Goal: Task Accomplishment & Management: Manage account settings

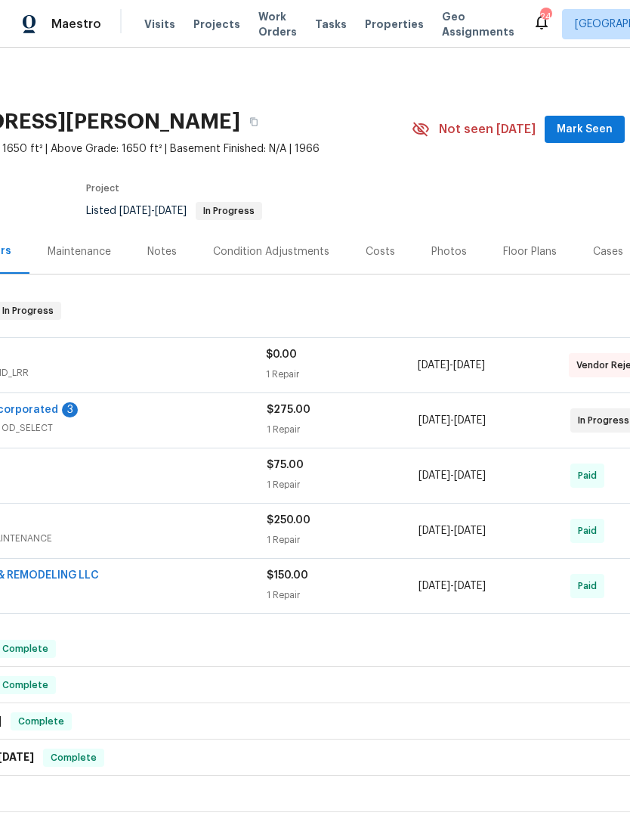
scroll to position [0, 137]
click at [181, 355] on div "TechMasters LLC" at bounding box center [76, 356] width 379 height 18
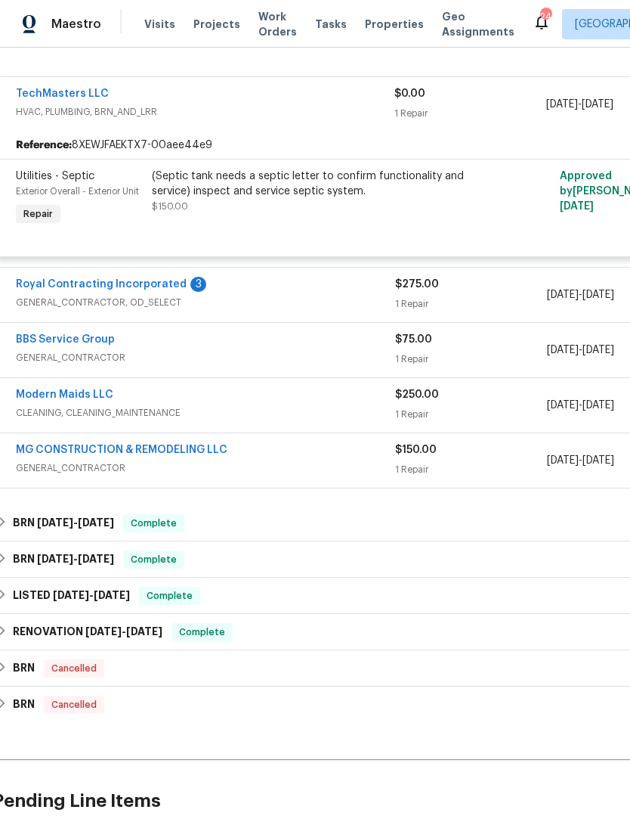
scroll to position [272, 9]
click at [189, 290] on div "3" at bounding box center [197, 284] width 16 height 15
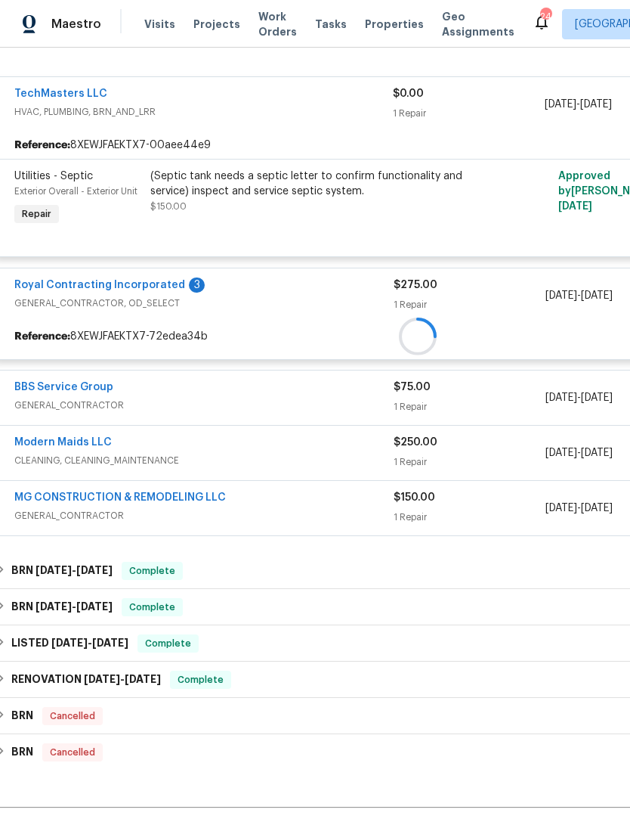
click at [129, 275] on div "Royal Contracting Incorporated 3 GENERAL_CONTRACTOR, OD_SELECT $275.00 1 Repair…" at bounding box center [418, 295] width 844 height 54
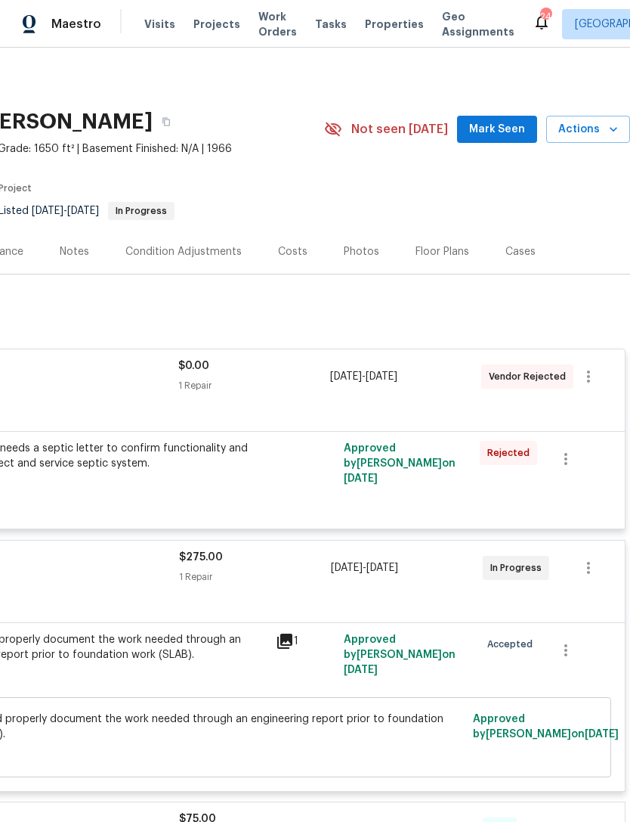
scroll to position [0, 224]
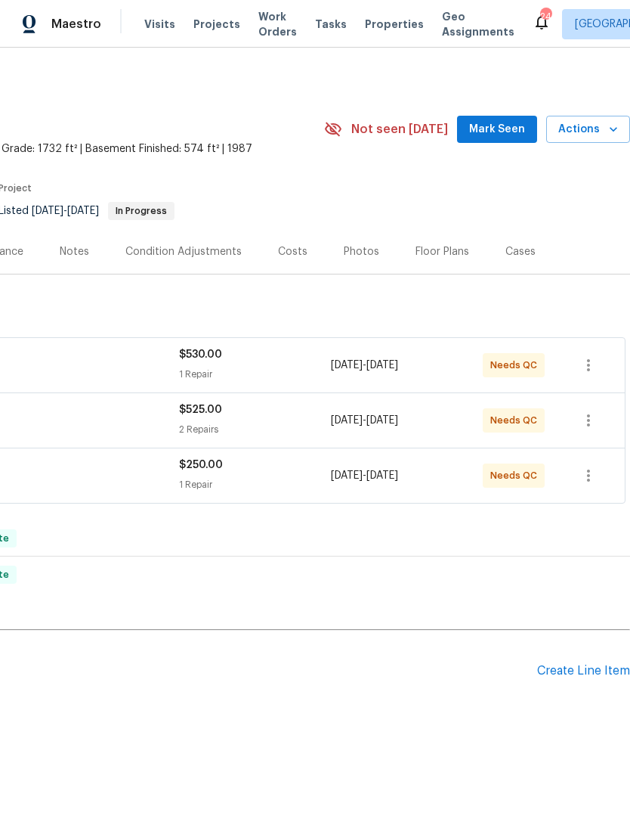
scroll to position [0, 224]
click at [506, 138] on span "Mark Seen" at bounding box center [497, 129] width 56 height 19
click at [497, 136] on span "Mark Seen" at bounding box center [497, 129] width 56 height 19
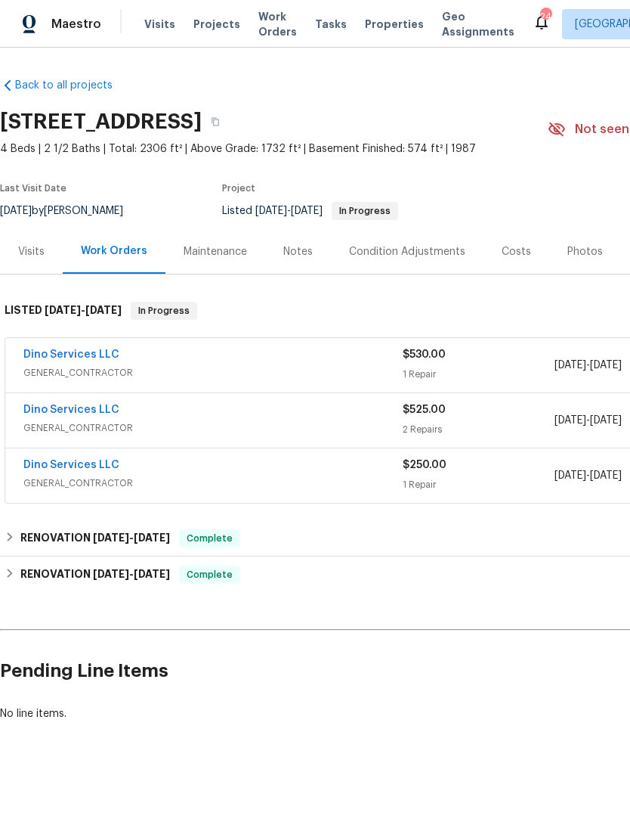
scroll to position [0, 0]
click at [272, 361] on div "Dino Services LLC" at bounding box center [212, 356] width 379 height 18
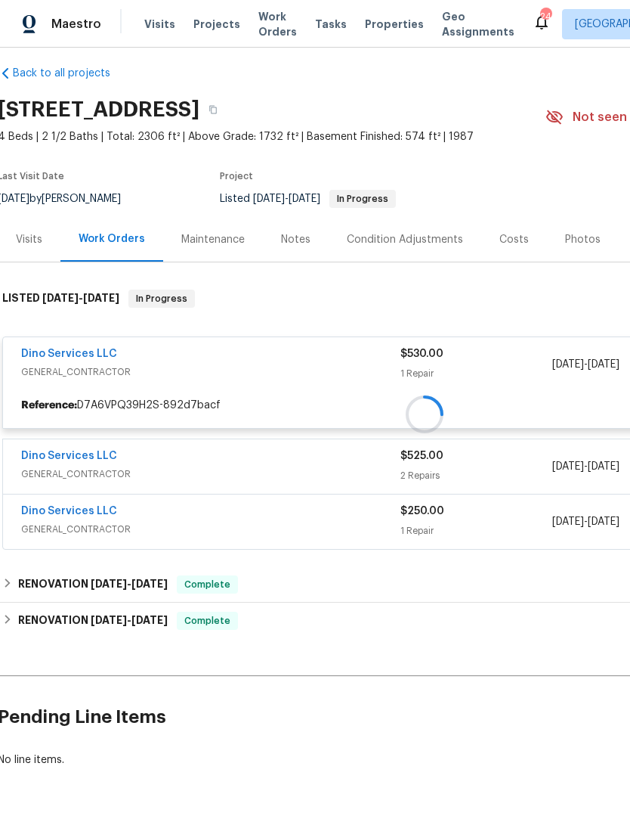
scroll to position [11, 2]
click at [368, 397] on div at bounding box center [425, 415] width 854 height 280
click at [355, 470] on div at bounding box center [425, 415] width 854 height 280
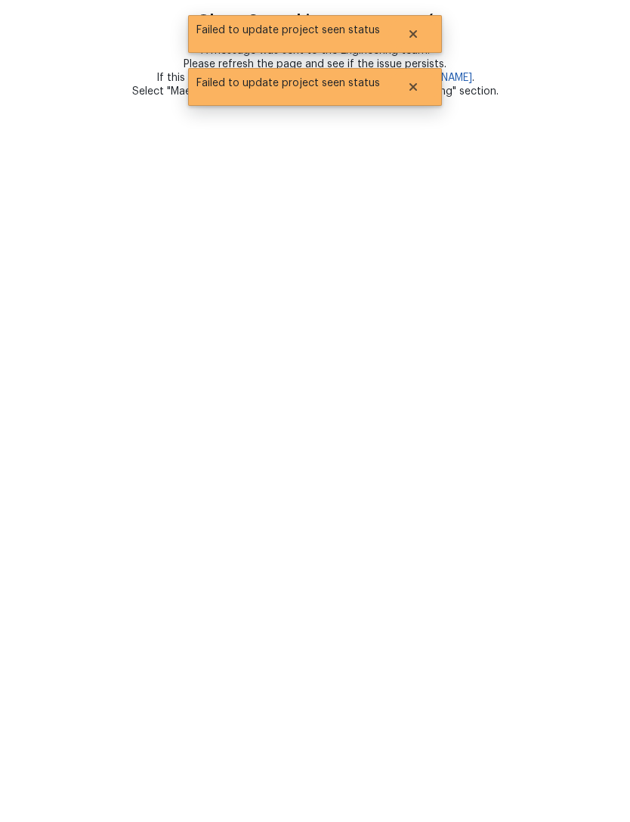
scroll to position [0, 0]
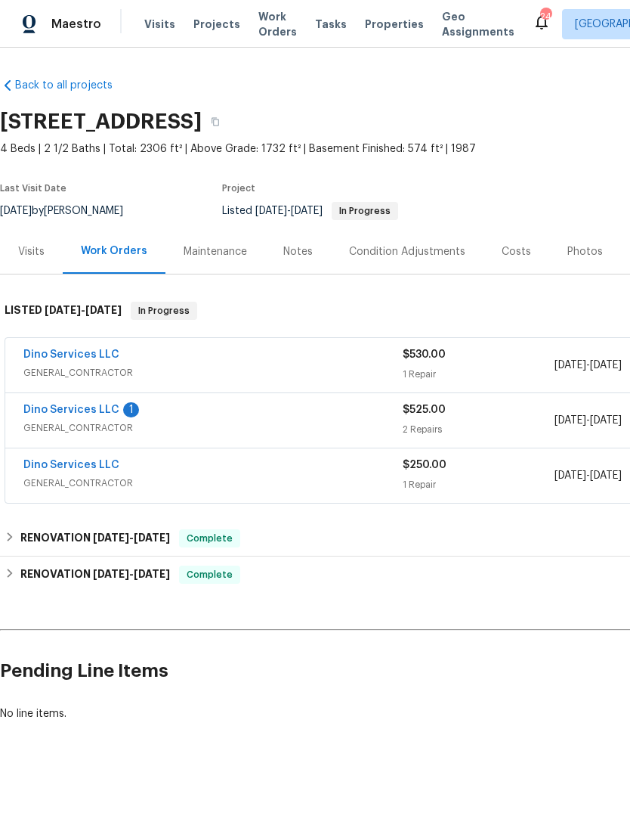
click at [339, 367] on span "GENERAL_CONTRACTOR" at bounding box center [212, 372] width 379 height 15
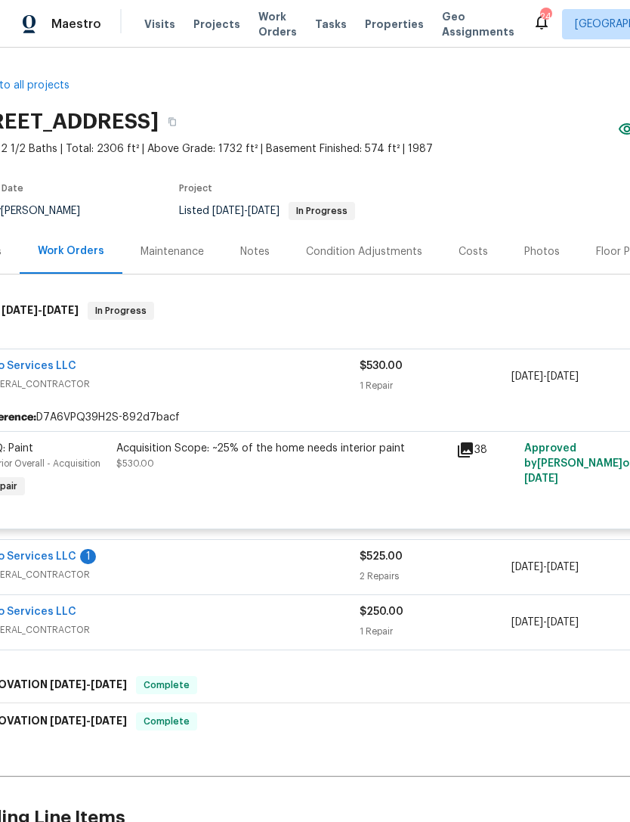
scroll to position [0, 44]
click at [293, 445] on div "Acquisition Scope: ~25% of the home needs interior paint" at bounding box center [281, 448] width 331 height 15
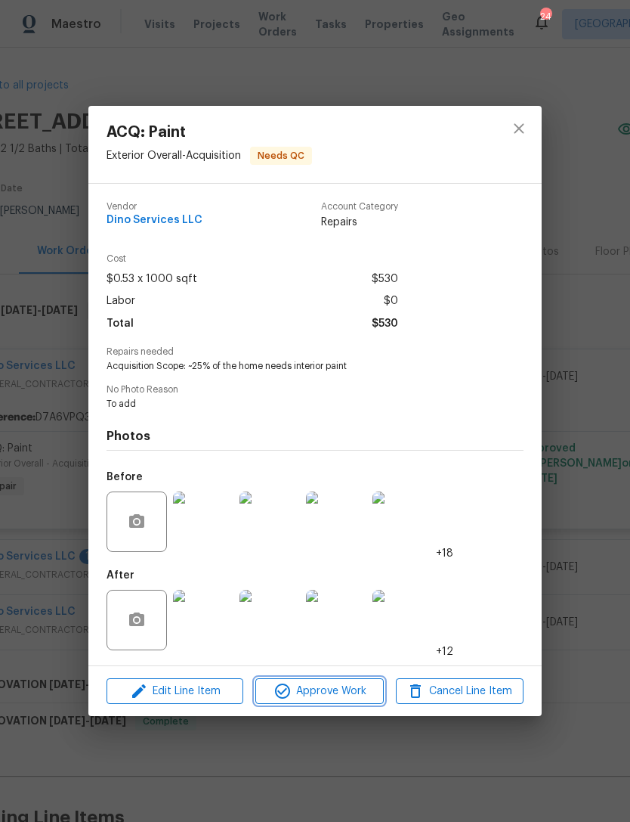
click at [331, 680] on button "Approve Work" at bounding box center [319, 691] width 128 height 26
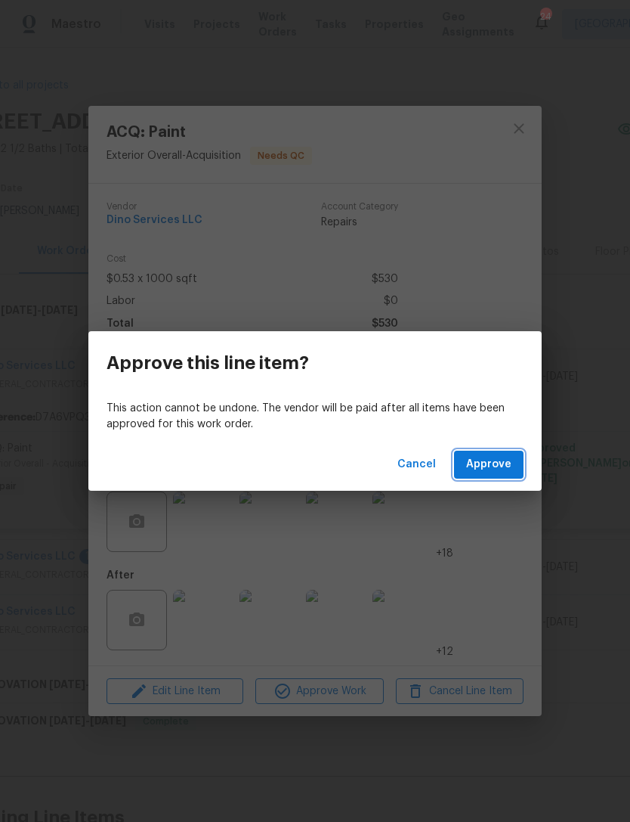
click at [469, 462] on span "Approve" at bounding box center [488, 464] width 45 height 19
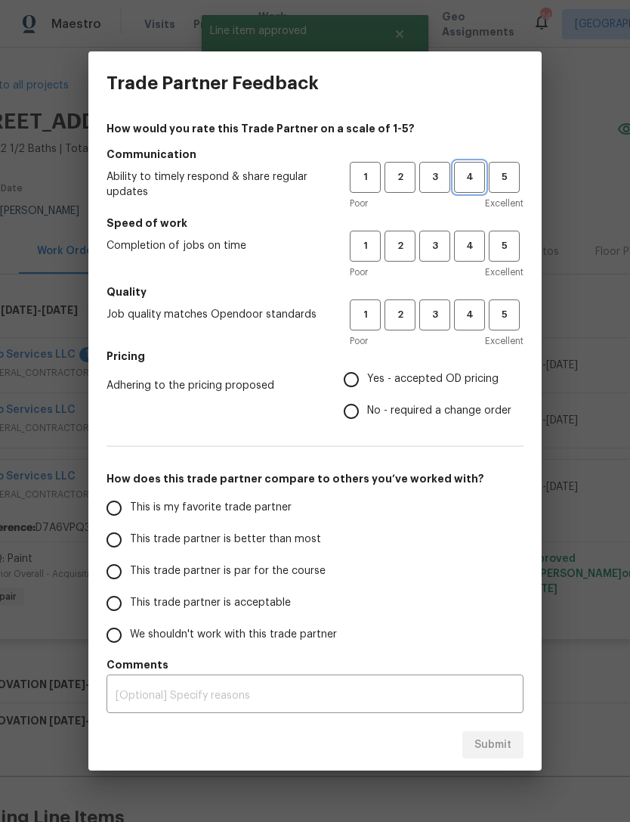
click at [474, 183] on span "4" at bounding box center [470, 177] width 28 height 17
click at [475, 245] on span "4" at bounding box center [470, 245] width 28 height 17
click at [471, 304] on button "4" at bounding box center [469, 314] width 31 height 31
click at [362, 375] on input "Yes - accepted OD pricing" at bounding box center [352, 380] width 32 height 32
radio input "true"
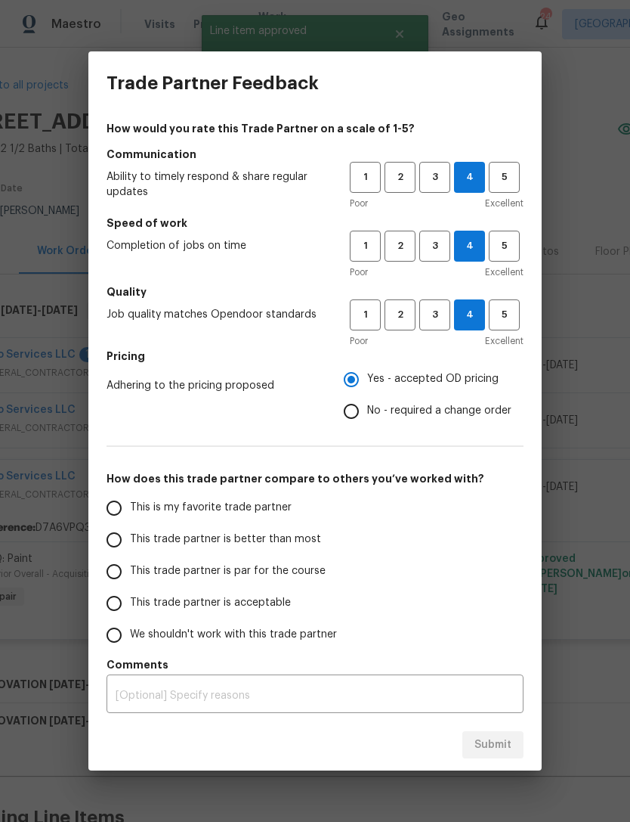
click at [119, 566] on input "This trade partner is par for the course" at bounding box center [114, 572] width 32 height 32
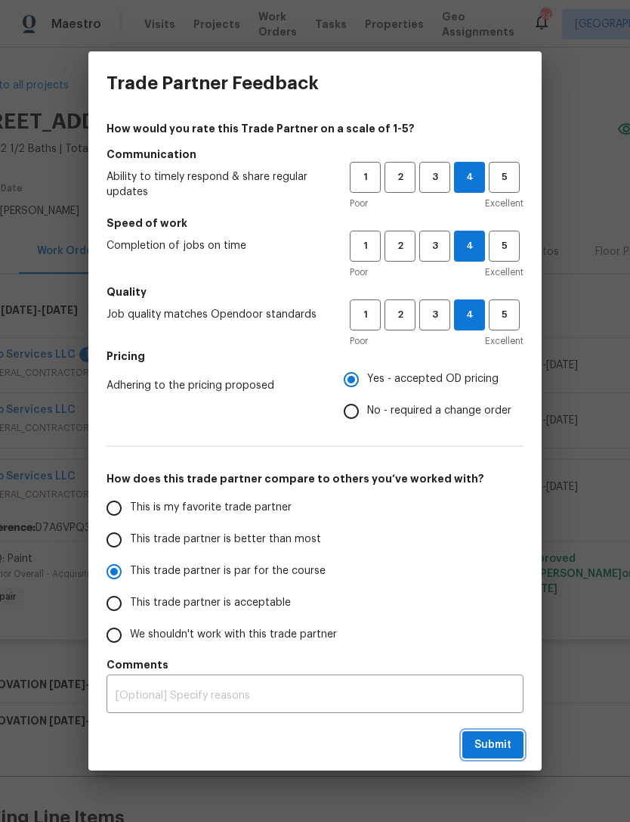
click at [498, 755] on button "Submit" at bounding box center [493, 745] width 61 height 28
radio input "true"
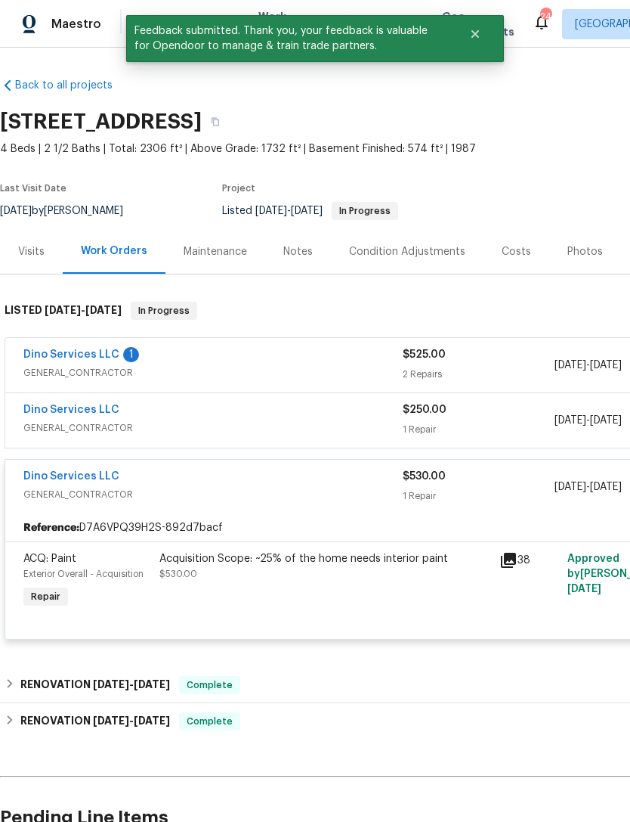
scroll to position [0, 0]
click at [104, 344] on div "Dino Services LLC 1 GENERAL_CONTRACTOR $525.00 2 Repairs 8/25/2025 - 8/27/2025 …" at bounding box center [427, 365] width 844 height 54
click at [91, 357] on link "Dino Services LLC" at bounding box center [71, 354] width 96 height 11
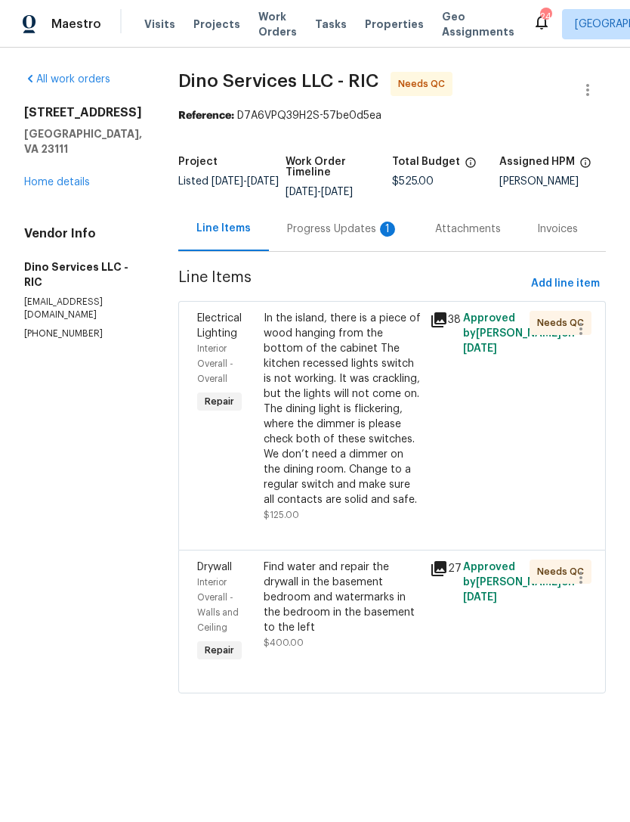
click at [335, 231] on div "Progress Updates 1" at bounding box center [343, 228] width 112 height 15
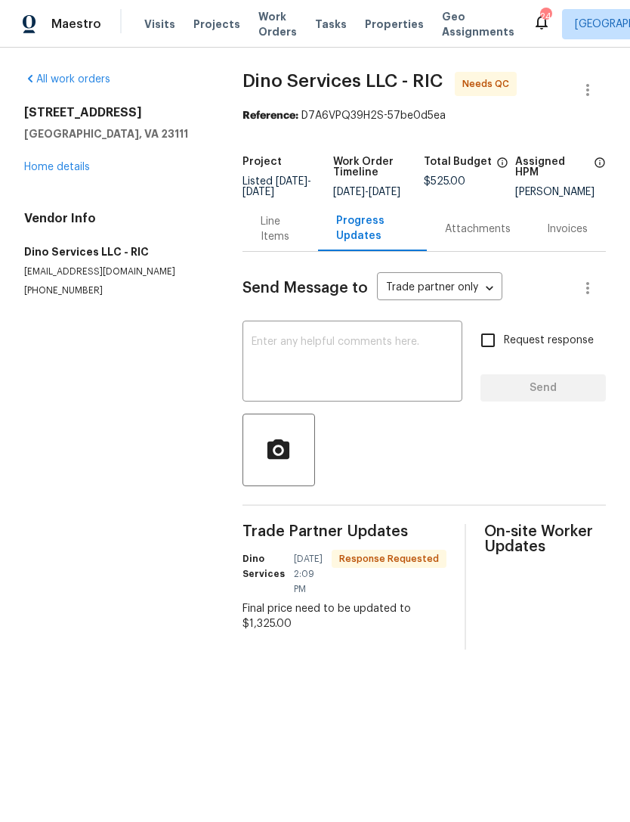
click at [457, 172] on div "Total Budget" at bounding box center [469, 166] width 91 height 20
click at [459, 181] on span "$525.00" at bounding box center [445, 181] width 42 height 11
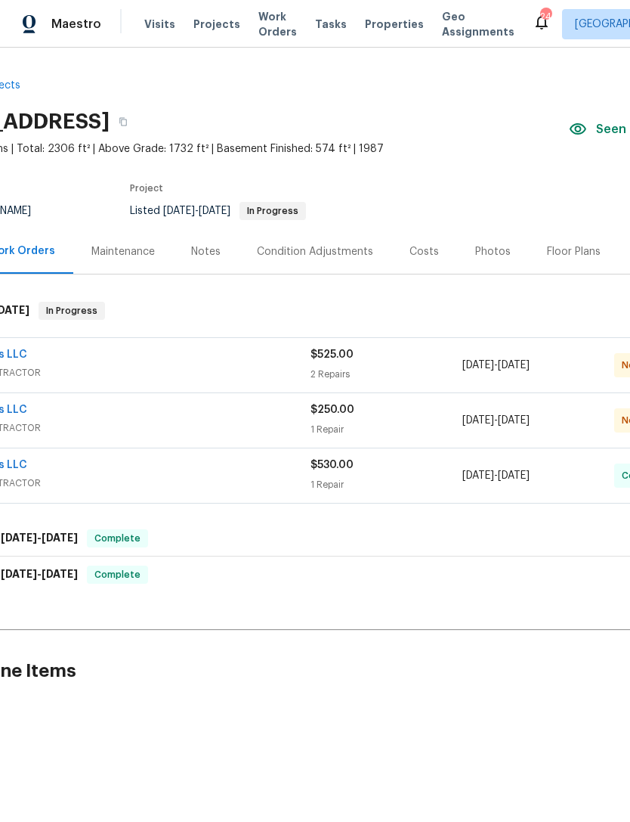
scroll to position [0, 85]
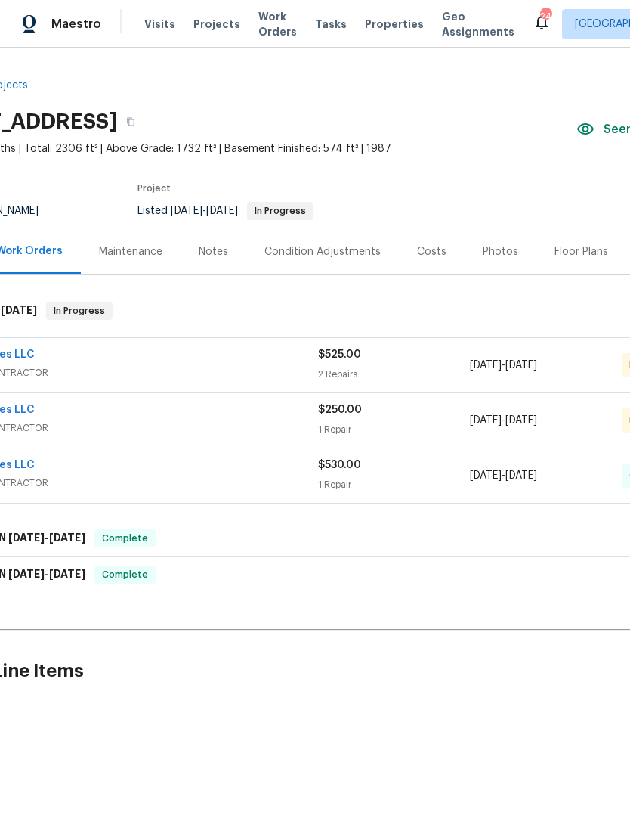
click at [270, 355] on div "Dino Services LLC" at bounding box center [128, 356] width 379 height 18
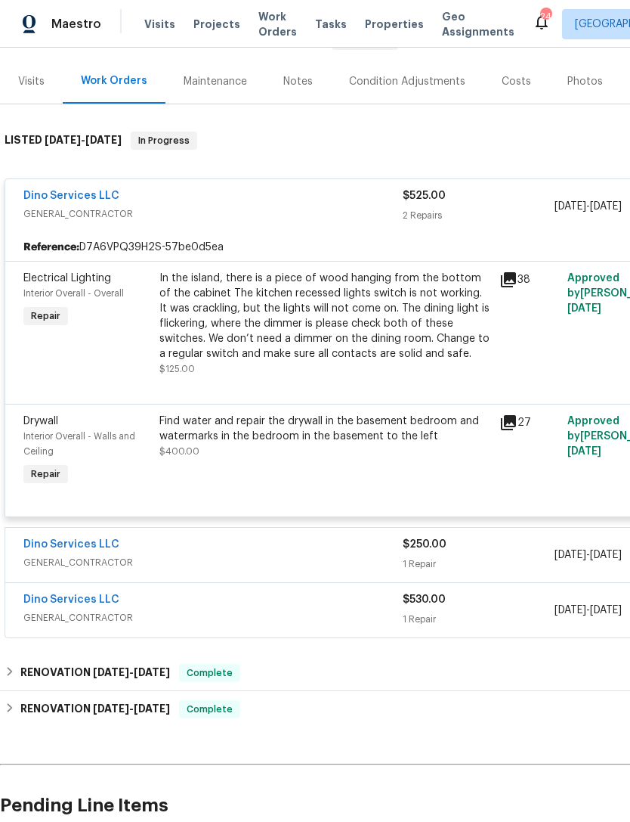
scroll to position [170, 0]
click at [293, 441] on div "Find water and repair the drywall in the basement bedroom and watermarks in the…" at bounding box center [324, 428] width 331 height 30
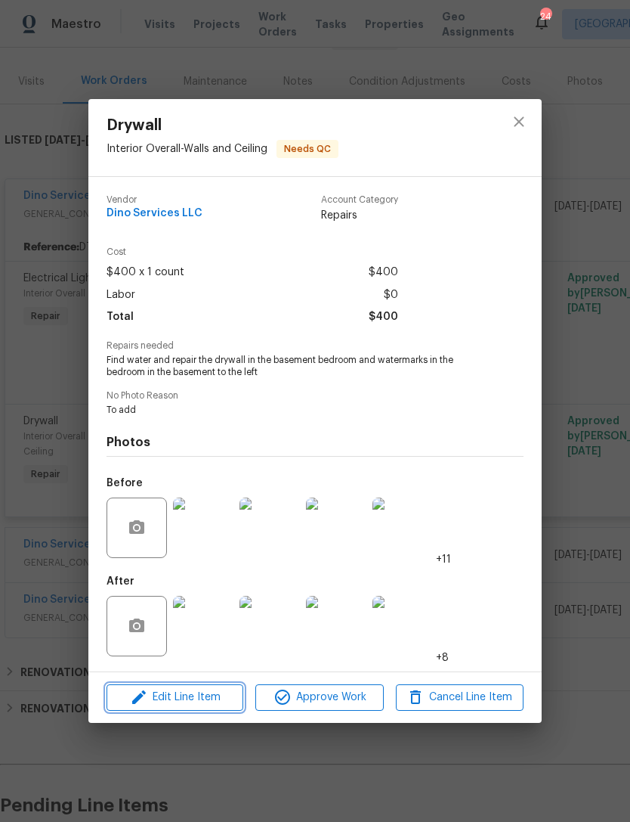
click at [194, 701] on span "Edit Line Item" at bounding box center [175, 697] width 128 height 19
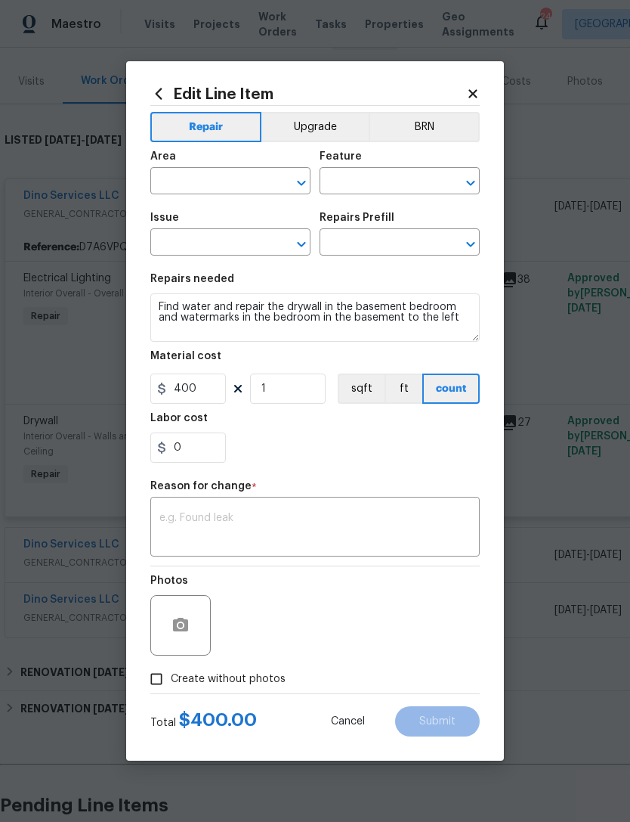
type input "Interior Overall"
type input "Walls and Ceiling"
type input "Drywall"
type input "Add a Task $1.00"
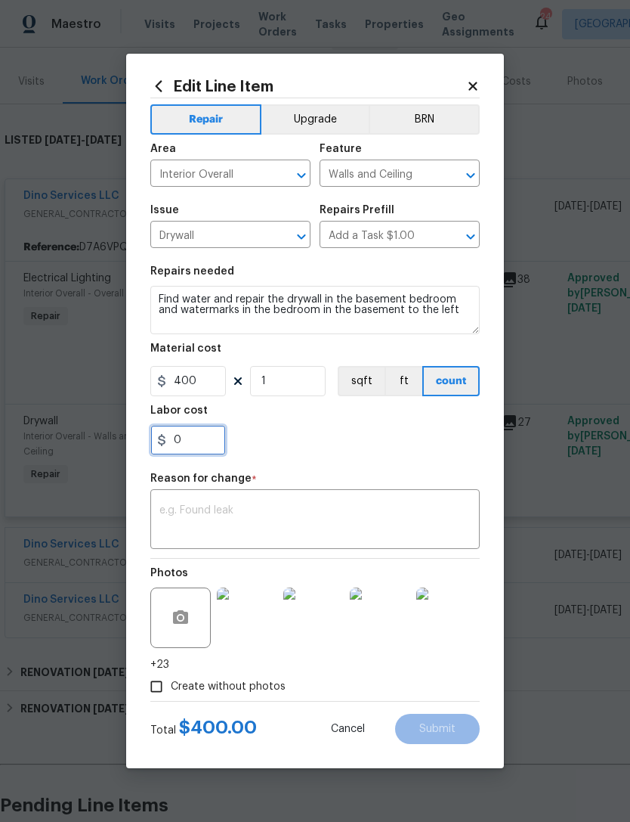
click at [194, 444] on input "0" at bounding box center [188, 440] width 76 height 30
type input "800"
click at [249, 519] on textarea at bounding box center [314, 521] width 311 height 32
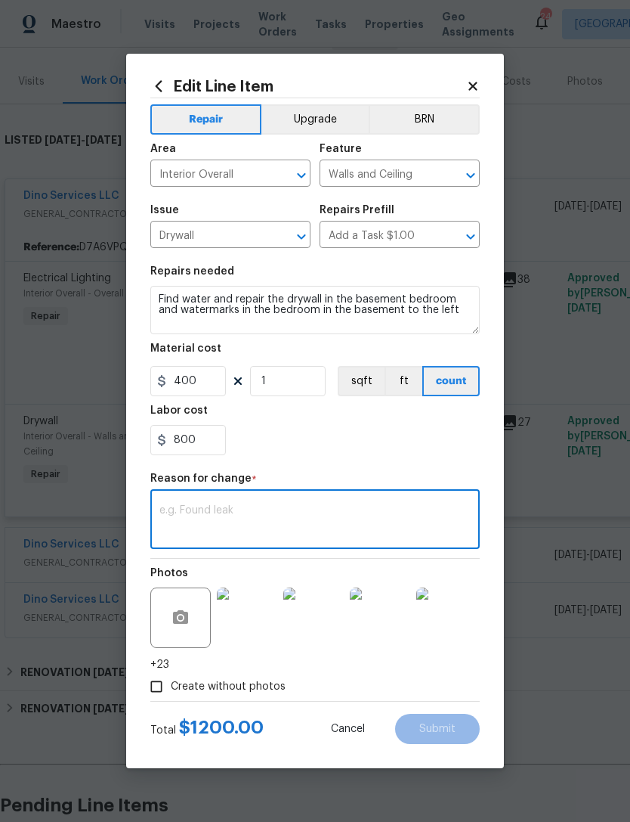
click at [248, 519] on textarea at bounding box center [314, 521] width 311 height 32
click at [438, 468] on div "Repair Upgrade BRN Area Interior Overall ​ Feature Walls and Ceiling ​ Issue Dr…" at bounding box center [315, 399] width 330 height 602
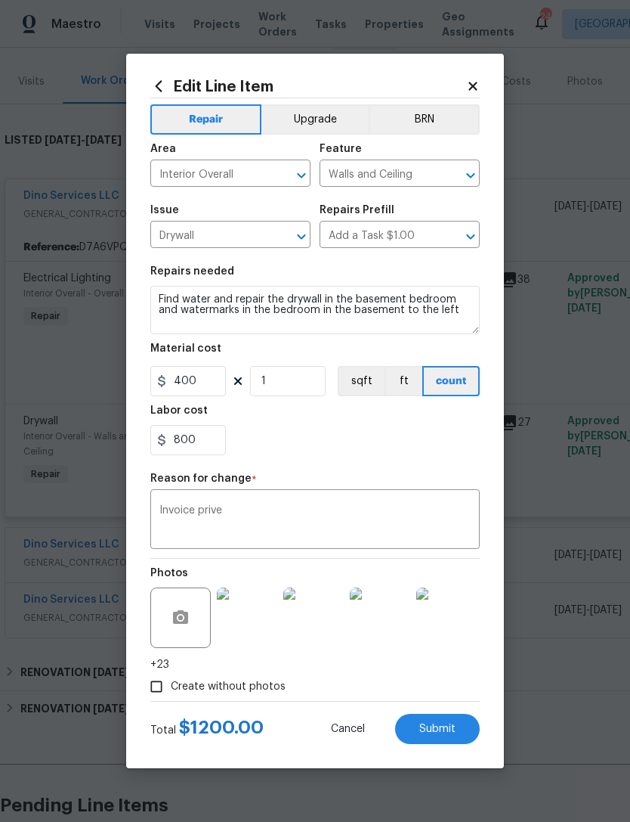
click at [242, 516] on textarea "Invoice prive" at bounding box center [314, 521] width 311 height 32
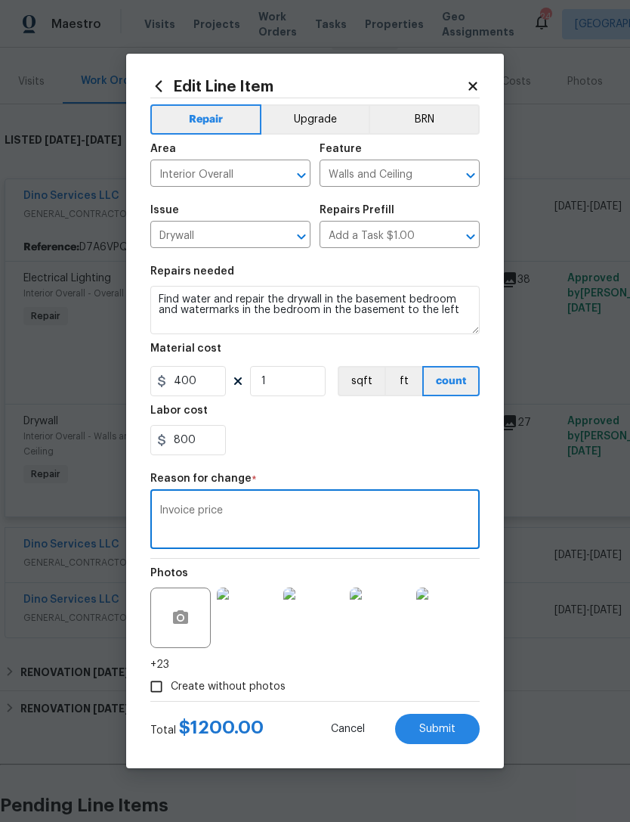
type textarea "Invoice price"
click at [426, 460] on section "Repairs needed Find water and repair the drywall in the basement bedroom and wa…" at bounding box center [315, 360] width 330 height 207
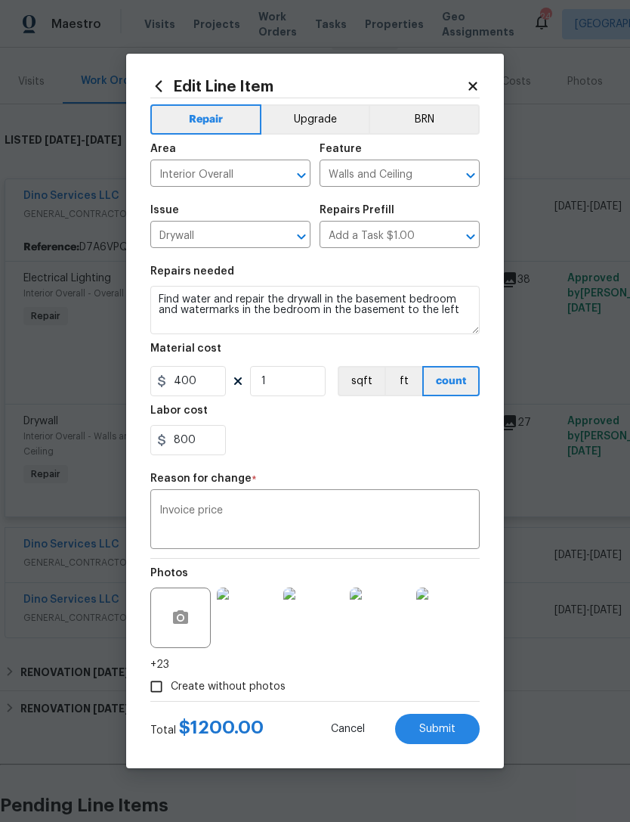
click at [460, 731] on button "Submit" at bounding box center [437, 729] width 85 height 30
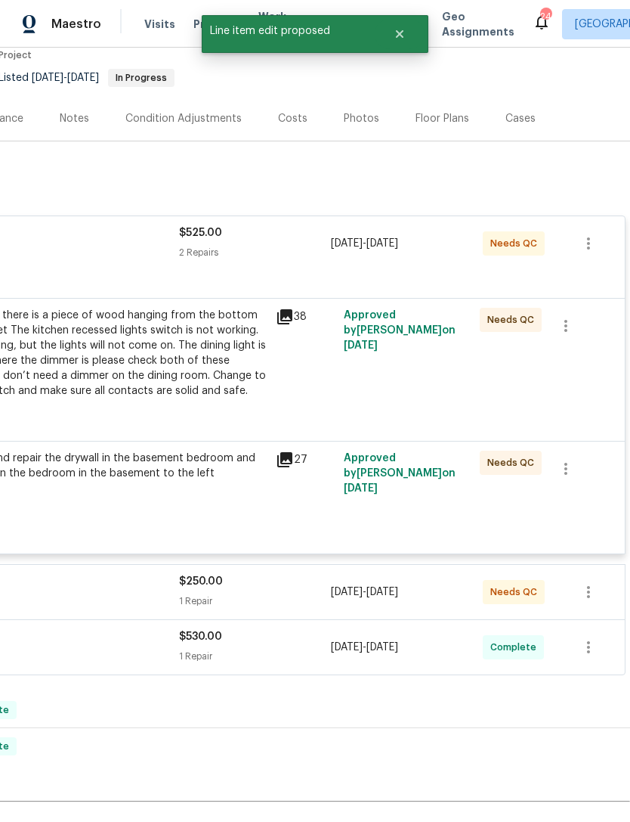
scroll to position [133, 224]
click at [271, 389] on div "In the island, there is a piece of wood hanging from the bottom of the cabinet …" at bounding box center [101, 360] width 340 height 115
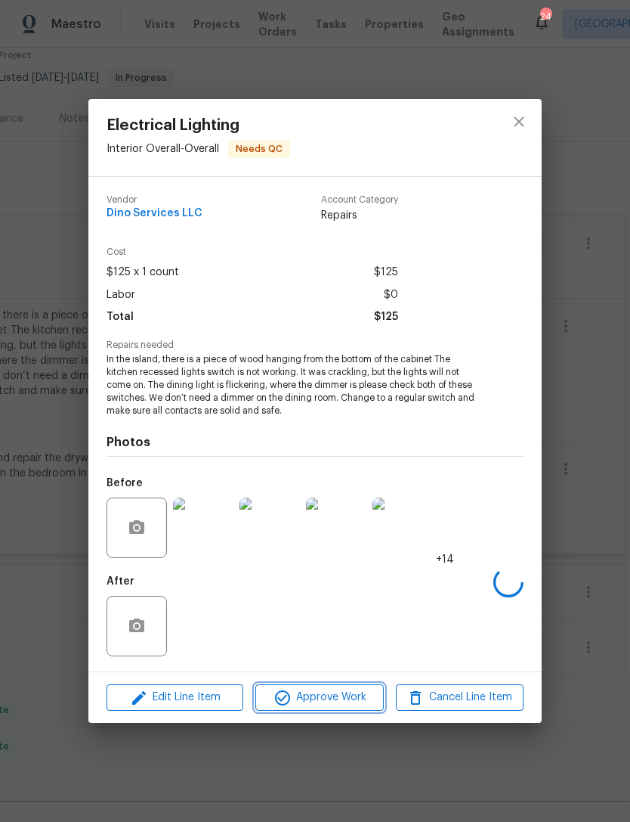
click at [342, 701] on span "Approve Work" at bounding box center [319, 697] width 119 height 19
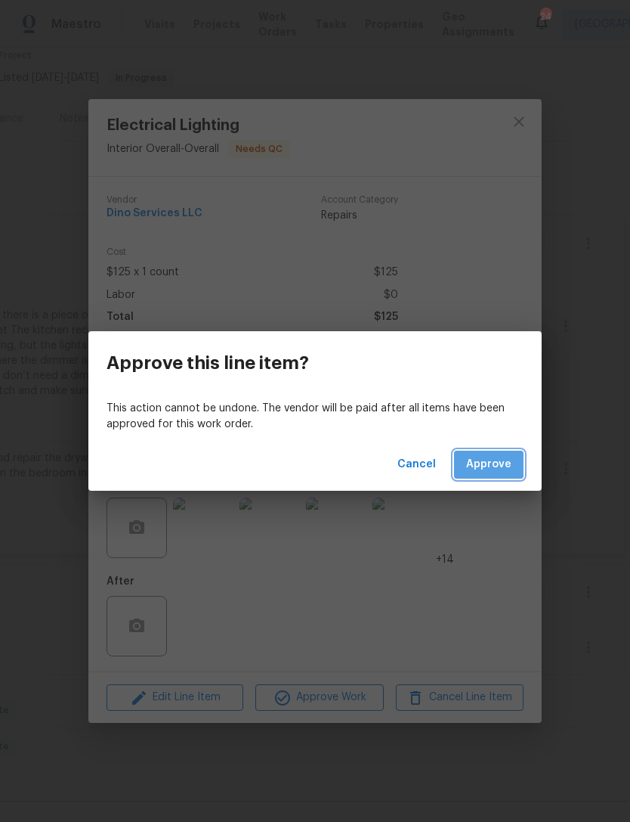
click at [496, 457] on span "Approve" at bounding box center [488, 464] width 45 height 19
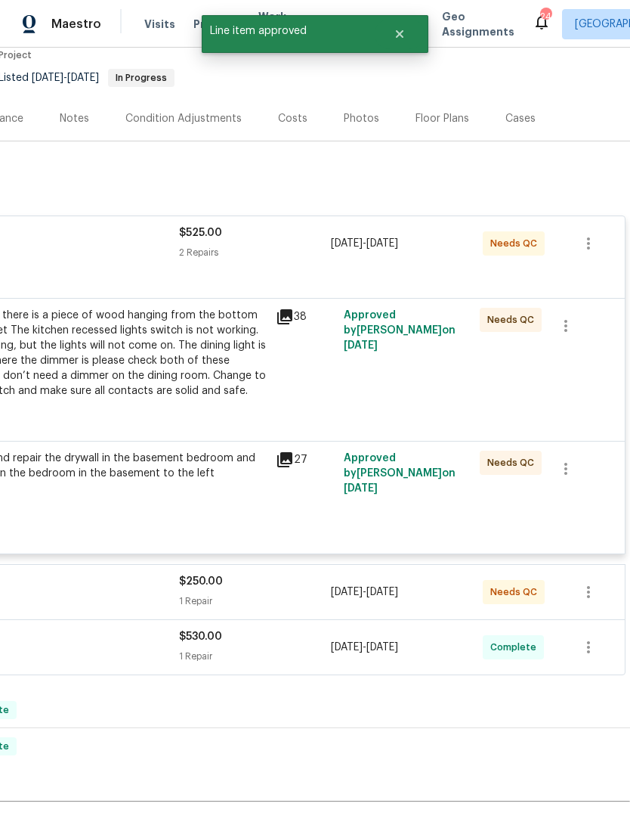
scroll to position [11, 224]
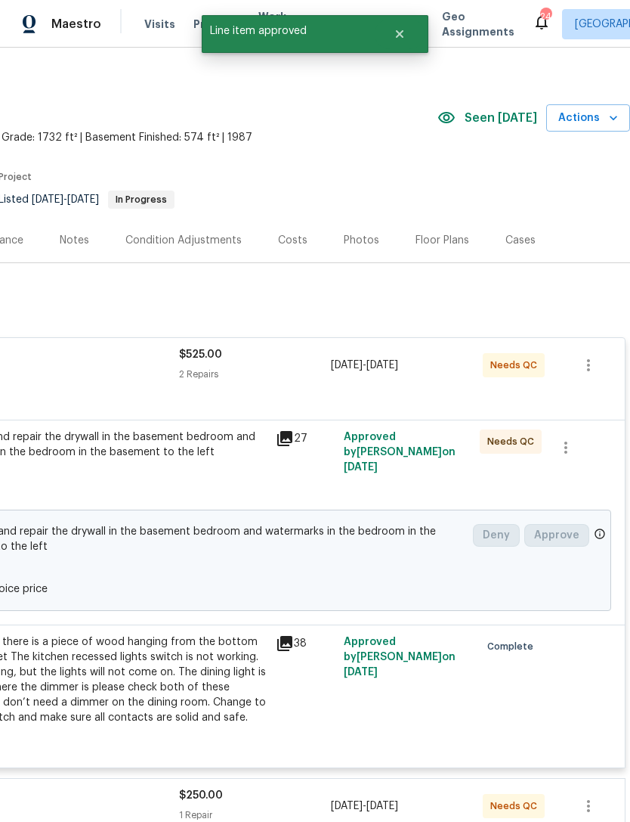
click at [269, 460] on div "Find water and repair the drywall in the basement bedroom and watermarks in the…" at bounding box center [101, 467] width 340 height 85
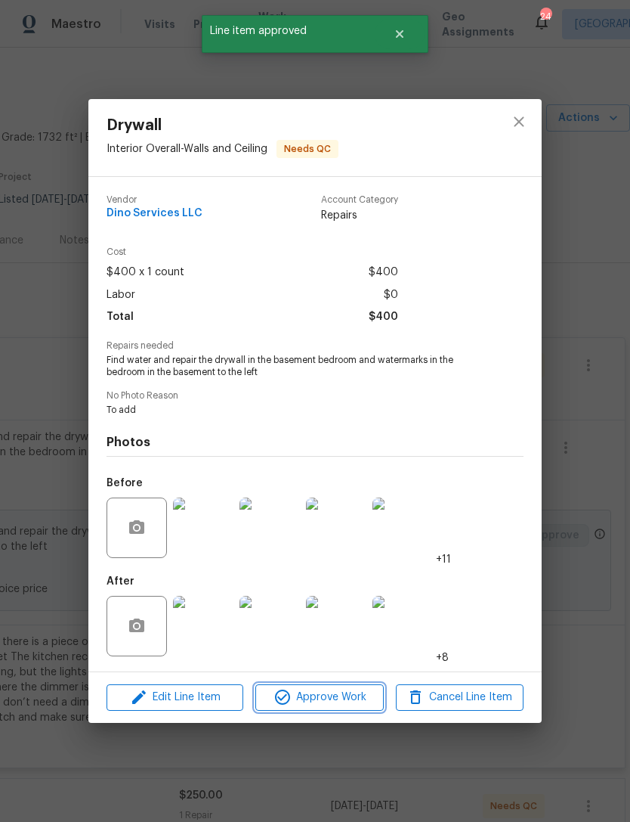
click at [330, 707] on span "Approve Work" at bounding box center [319, 697] width 119 height 19
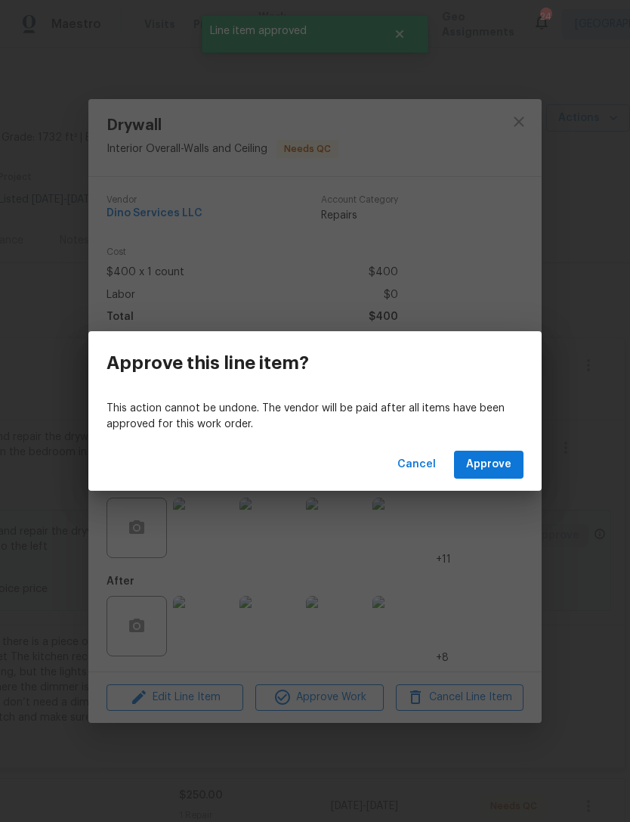
click at [503, 460] on span "Approve" at bounding box center [488, 464] width 45 height 19
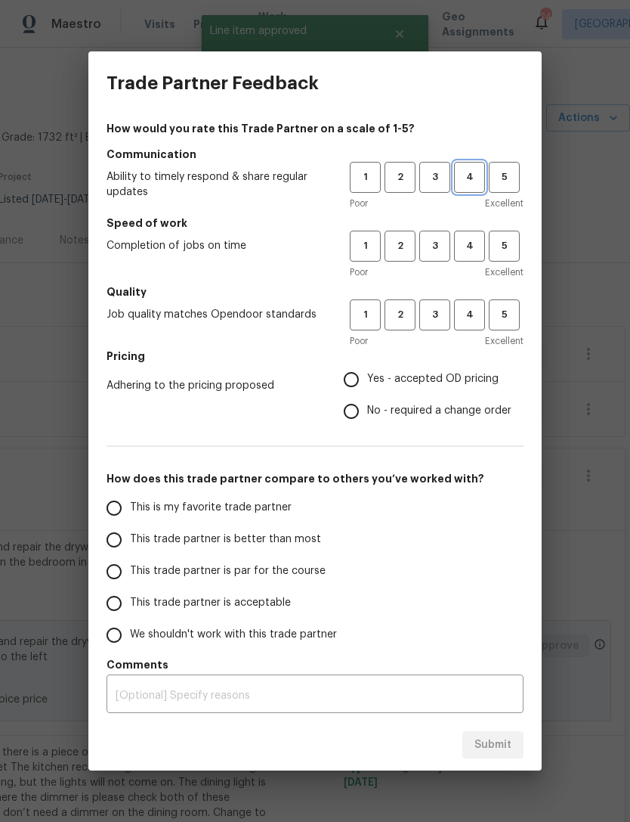
click at [470, 187] on button "4" at bounding box center [469, 177] width 31 height 31
click at [472, 242] on span "4" at bounding box center [470, 245] width 28 height 17
click at [467, 314] on span "4" at bounding box center [470, 314] width 28 height 17
click at [364, 375] on input "Yes - accepted OD pricing" at bounding box center [352, 380] width 32 height 32
radio input "true"
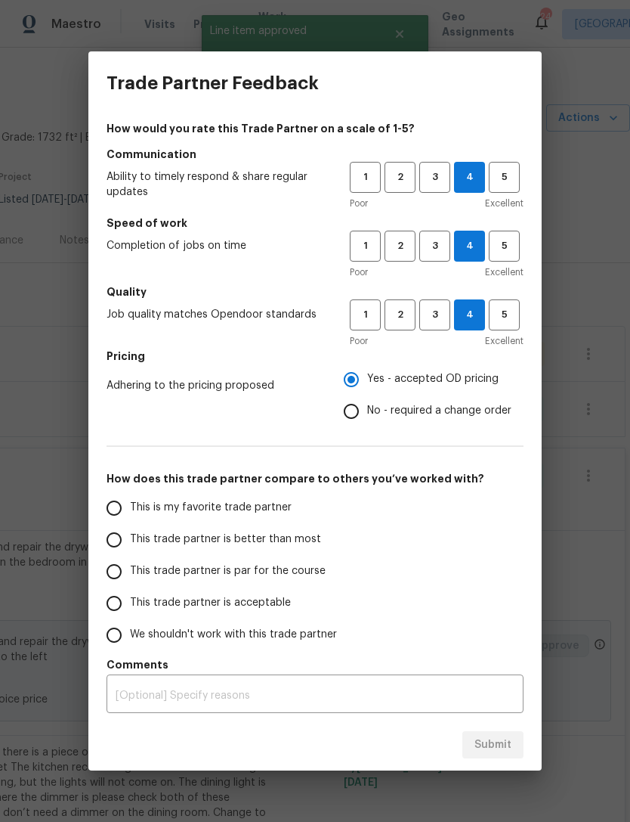
click at [126, 599] on input "This trade partner is acceptable" at bounding box center [114, 603] width 32 height 32
radio input "false"
click at [126, 566] on input "This trade partner is par for the course" at bounding box center [114, 572] width 32 height 32
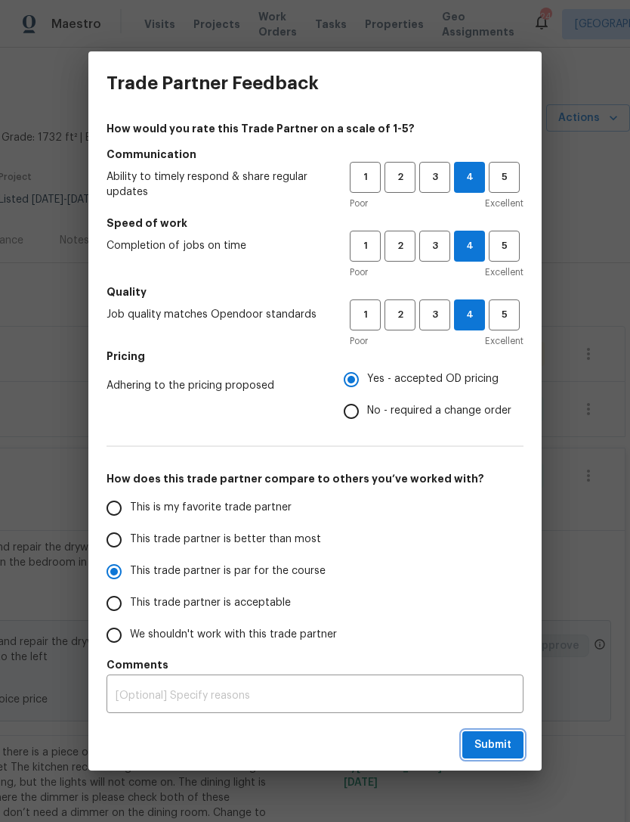
click at [491, 751] on span "Submit" at bounding box center [493, 744] width 37 height 19
radio input "true"
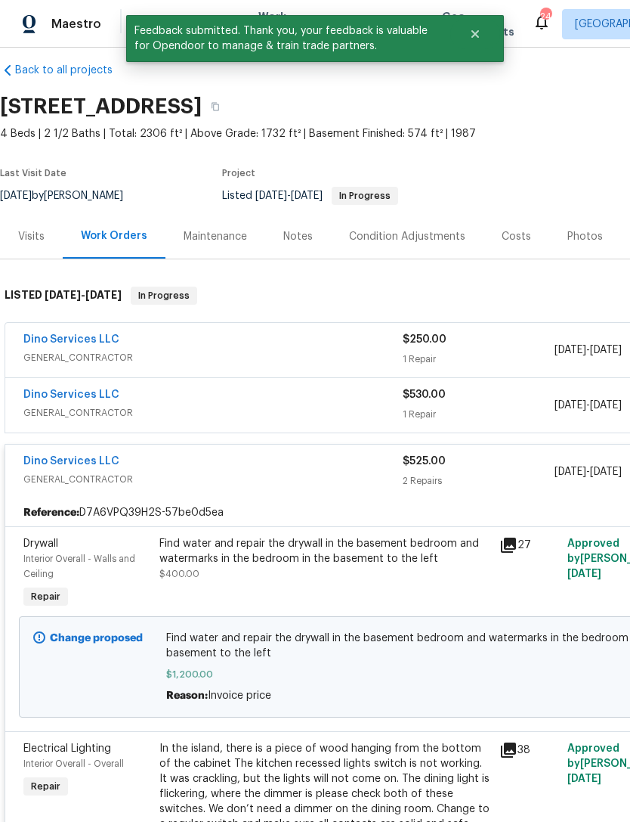
scroll to position [15, 0]
click at [73, 336] on link "Dino Services LLC" at bounding box center [71, 339] width 96 height 11
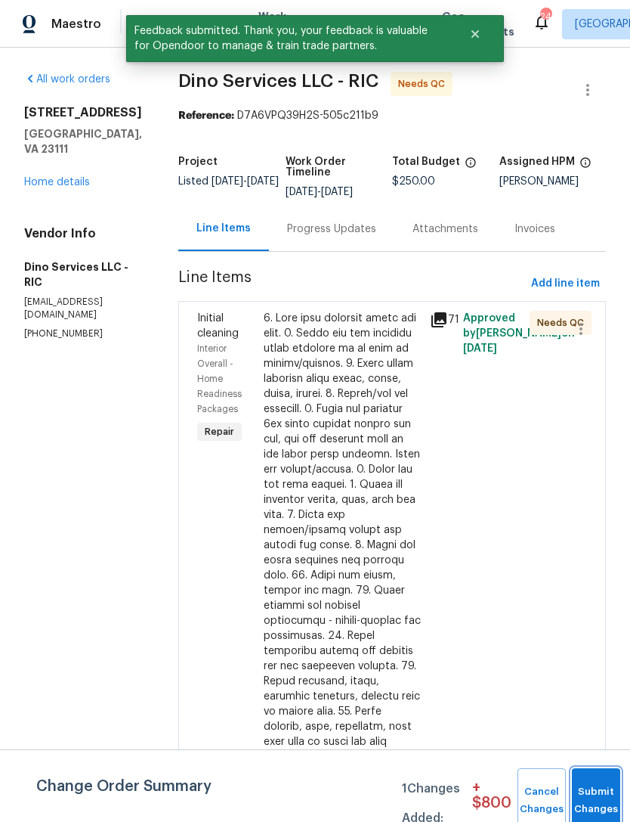
click at [598, 801] on span "Submit Changes" at bounding box center [596, 800] width 33 height 35
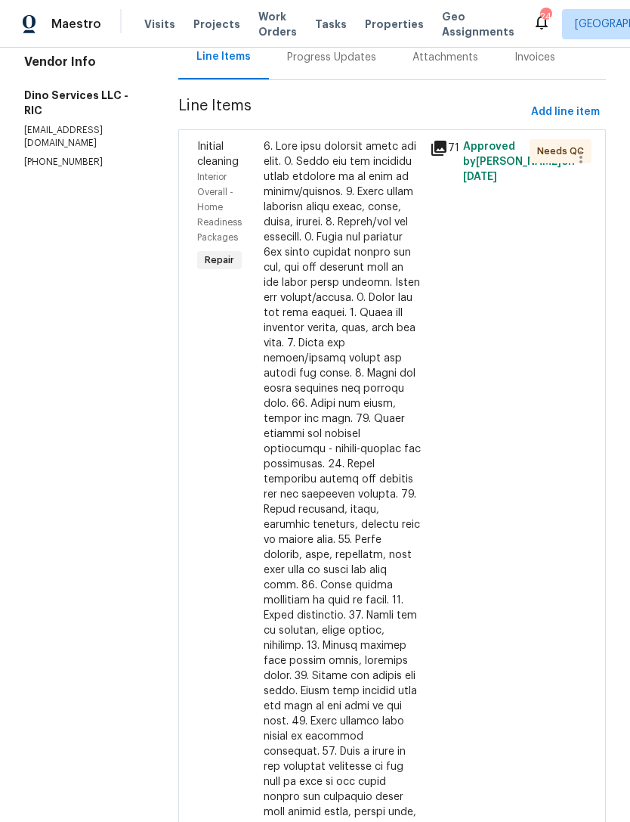
scroll to position [172, 0]
click at [470, 338] on div "Approved by Christopher Pace on 9/8/2025" at bounding box center [492, 509] width 67 height 750
click at [368, 454] on div at bounding box center [342, 501] width 157 height 726
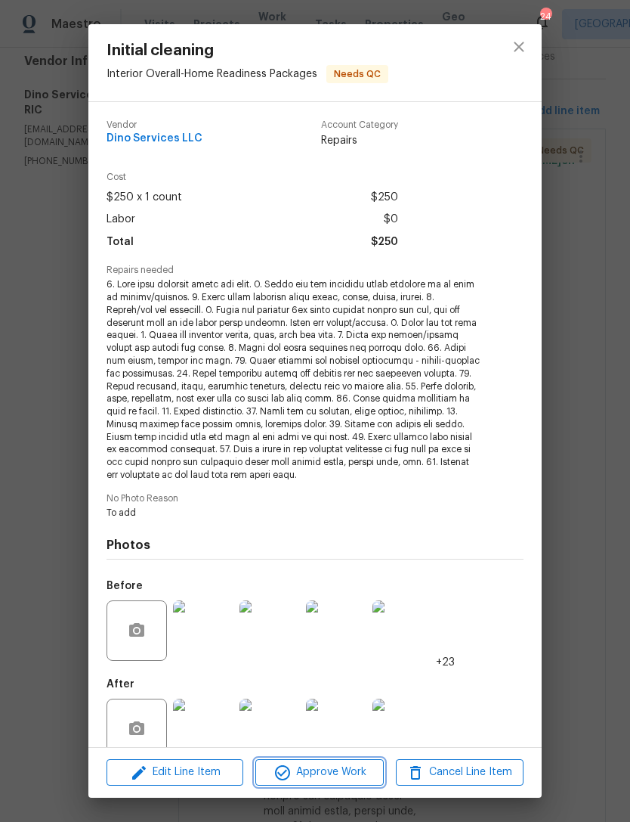
click at [347, 769] on span "Approve Work" at bounding box center [319, 772] width 119 height 19
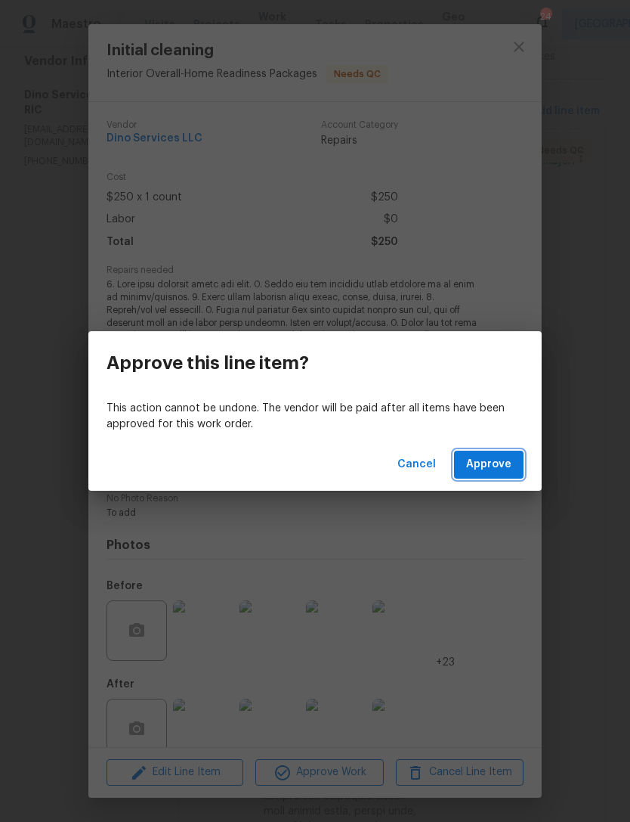
click at [502, 467] on span "Approve" at bounding box center [488, 464] width 45 height 19
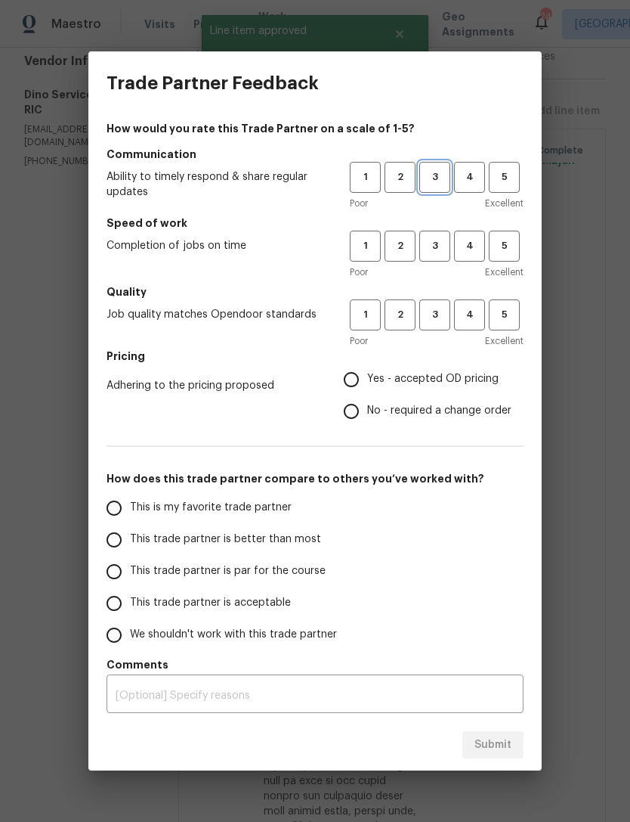
click at [438, 179] on span "3" at bounding box center [435, 177] width 28 height 17
click at [438, 241] on span "3" at bounding box center [435, 245] width 28 height 17
click at [442, 303] on button "3" at bounding box center [435, 314] width 31 height 31
click at [478, 182] on span "4" at bounding box center [470, 177] width 28 height 17
click at [466, 252] on span "4" at bounding box center [470, 245] width 28 height 17
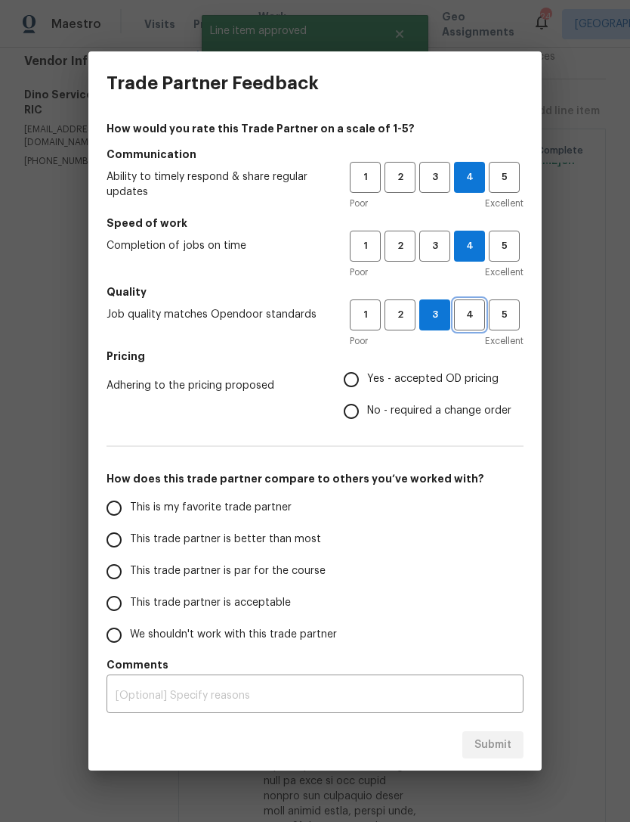
click at [479, 305] on button "4" at bounding box center [469, 314] width 31 height 31
click at [359, 373] on input "Yes - accepted OD pricing" at bounding box center [352, 380] width 32 height 32
radio input "true"
click at [119, 570] on input "This trade partner is par for the course" at bounding box center [114, 572] width 32 height 32
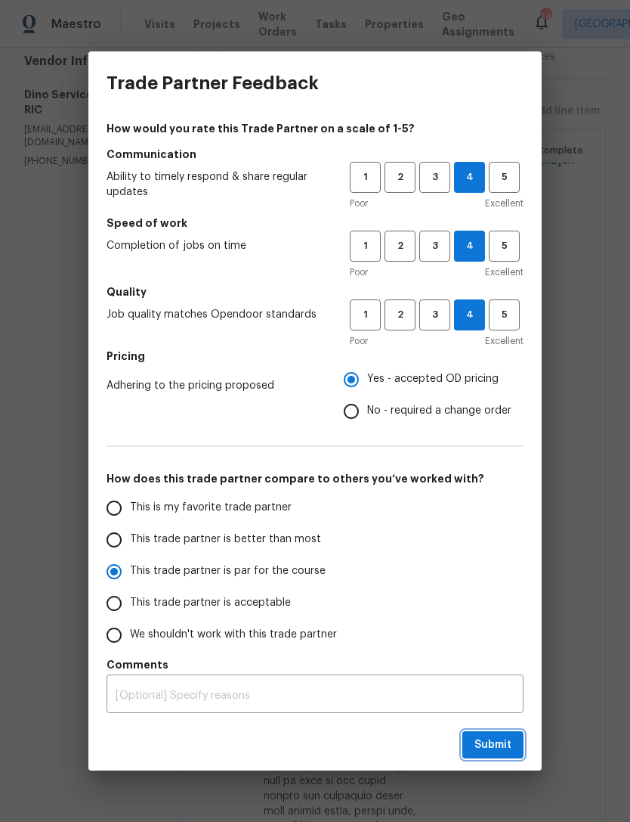
click at [488, 737] on span "Submit" at bounding box center [493, 744] width 37 height 19
radio input "true"
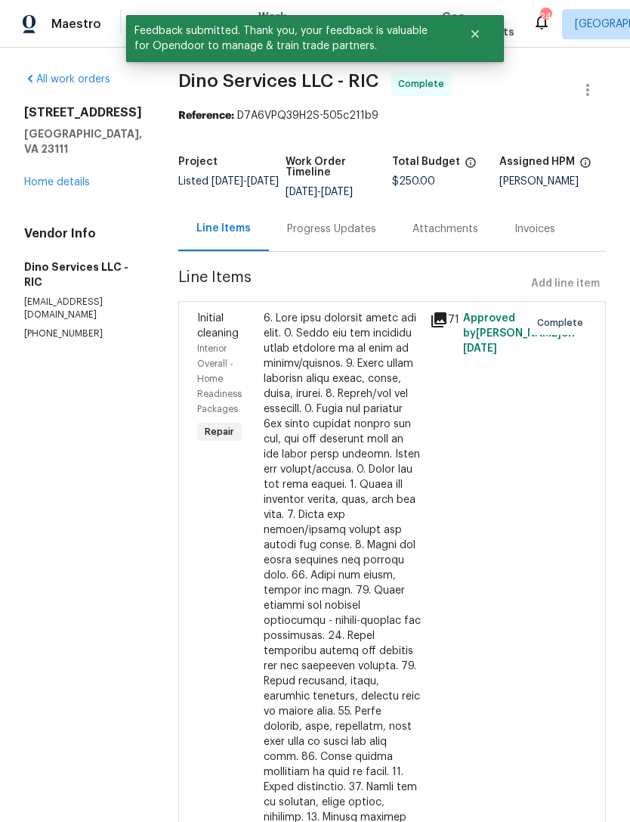
scroll to position [0, 0]
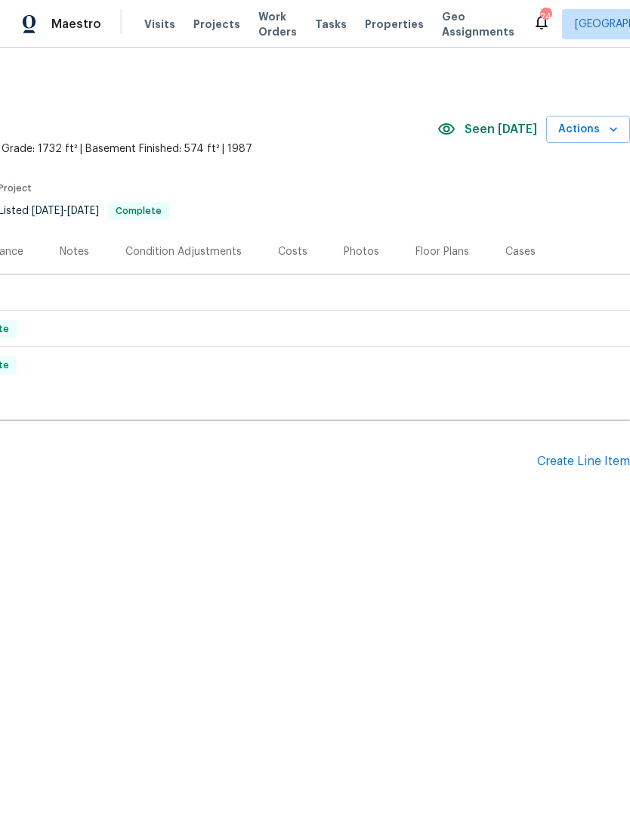
scroll to position [0, 224]
click at [590, 468] on div "Create Line Item" at bounding box center [583, 461] width 93 height 14
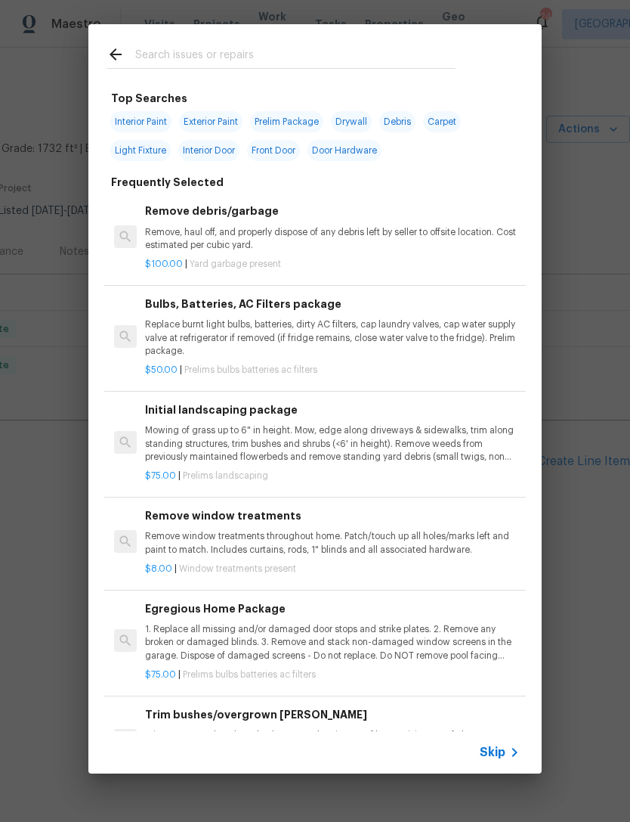
click at [228, 114] on span "Exterior Paint" at bounding box center [210, 121] width 63 height 21
type input "Exterior Paint"
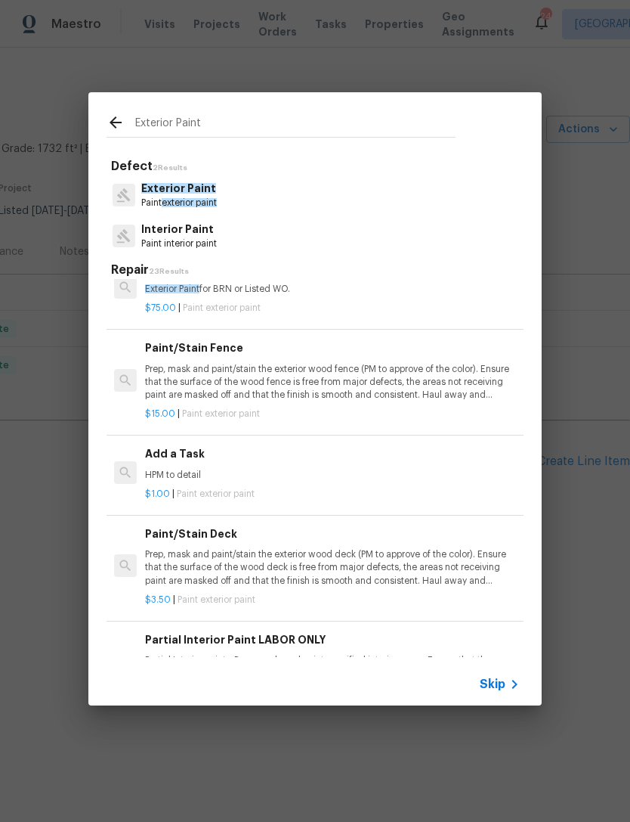
scroll to position [327, 0]
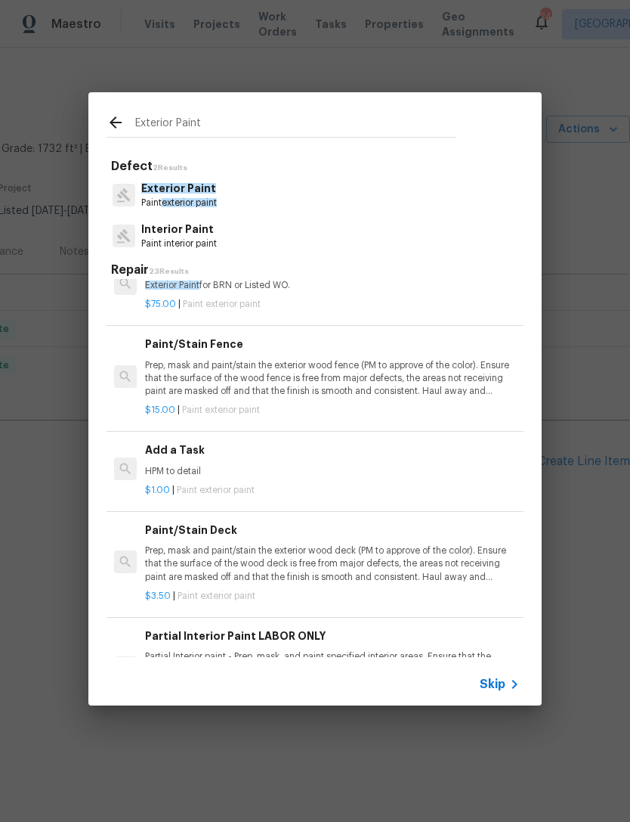
click at [197, 459] on div "Add a Task HPM to detail" at bounding box center [332, 459] width 375 height 36
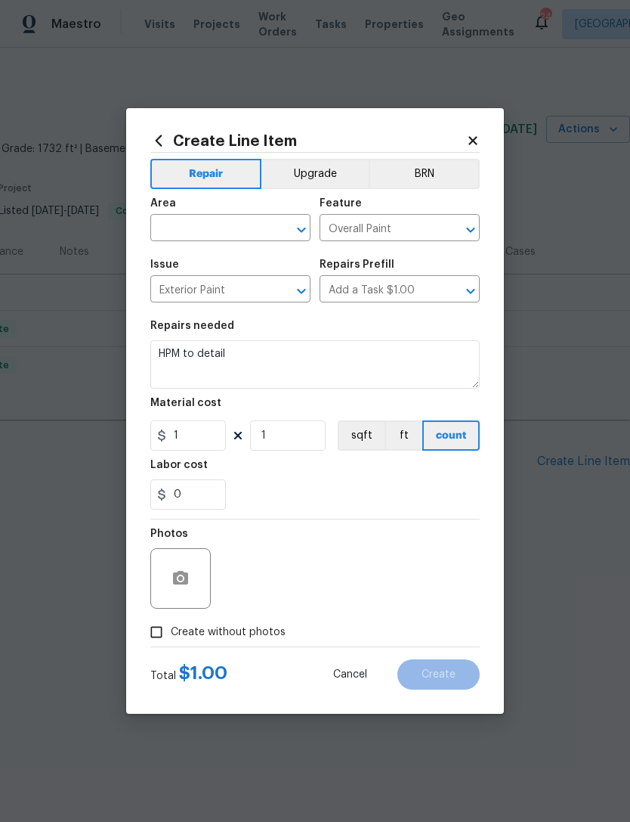
click at [297, 228] on icon "Open" at bounding box center [302, 230] width 18 height 18
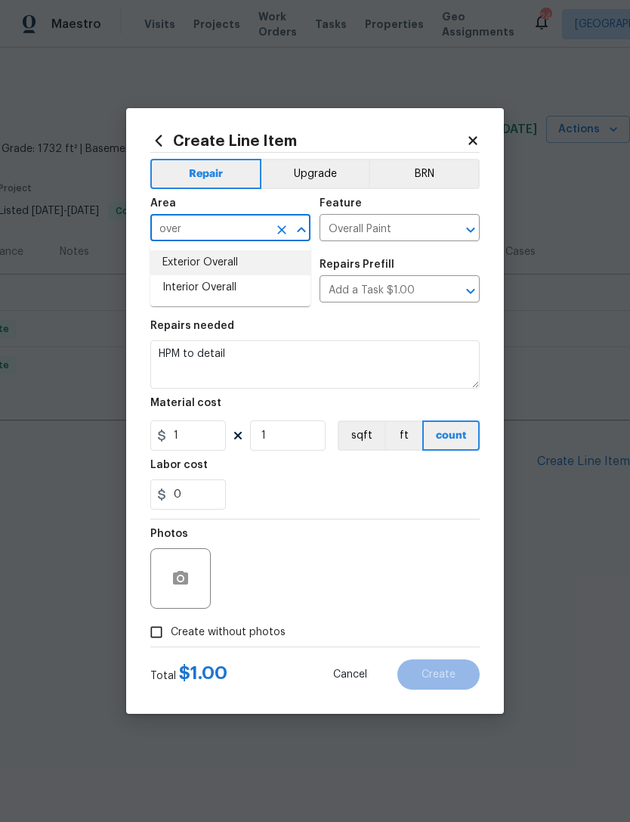
click at [217, 262] on li "Exterior Overall" at bounding box center [230, 262] width 160 height 25
type input "Exterior Overall"
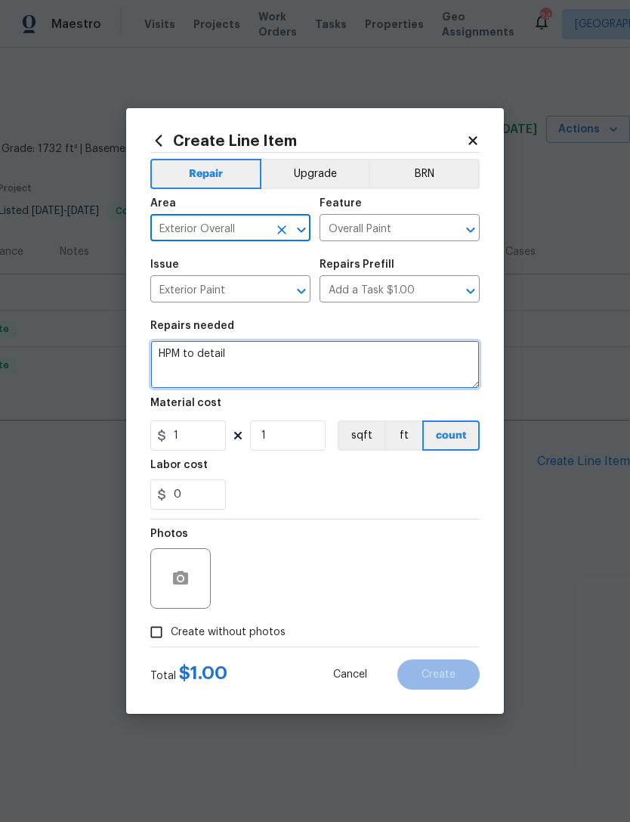
click at [236, 352] on textarea "HPM to detail" at bounding box center [315, 364] width 330 height 48
type textarea "H"
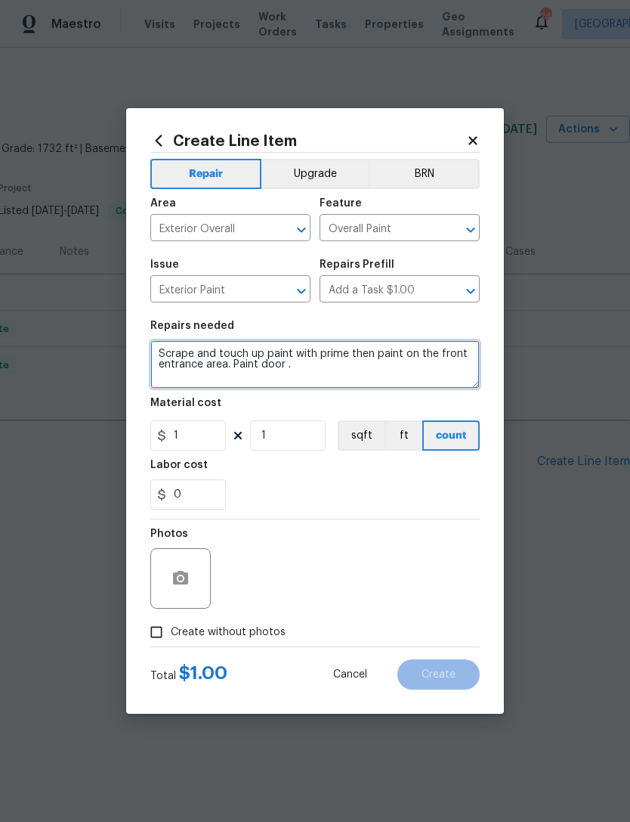
type textarea "Scrape and touch up paint with prime then paint on the front entrance area. Pai…"
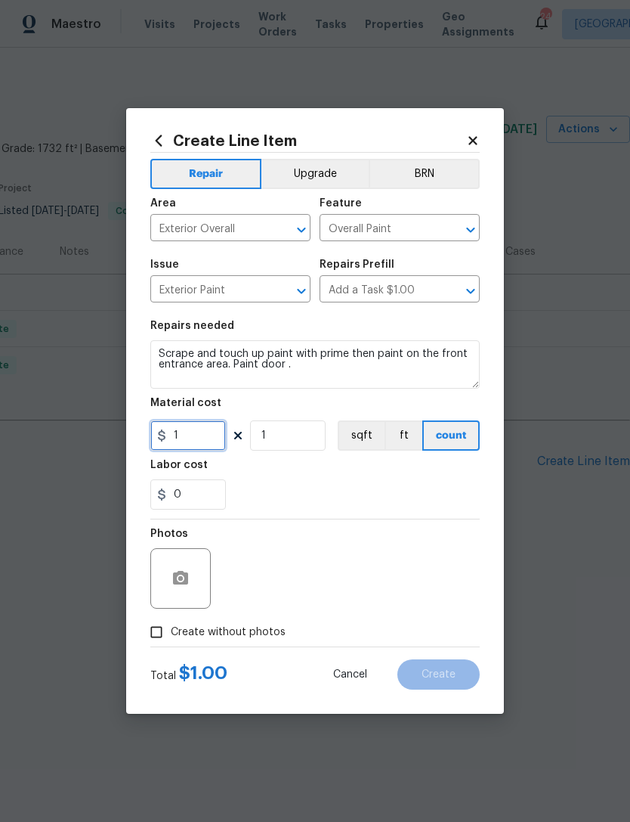
click at [209, 435] on input "1" at bounding box center [188, 435] width 76 height 30
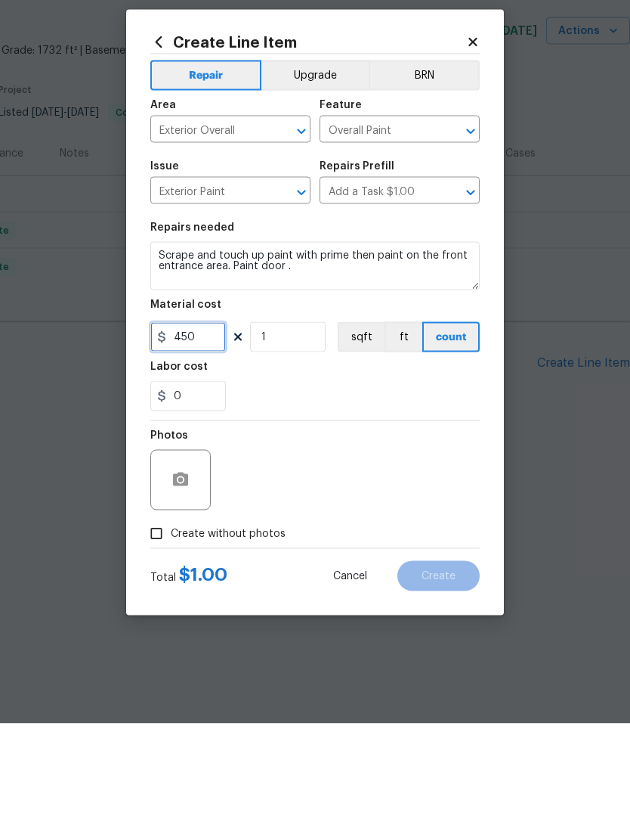
type input "450"
click at [169, 618] on input "Create without photos" at bounding box center [156, 632] width 29 height 29
checkbox input "true"
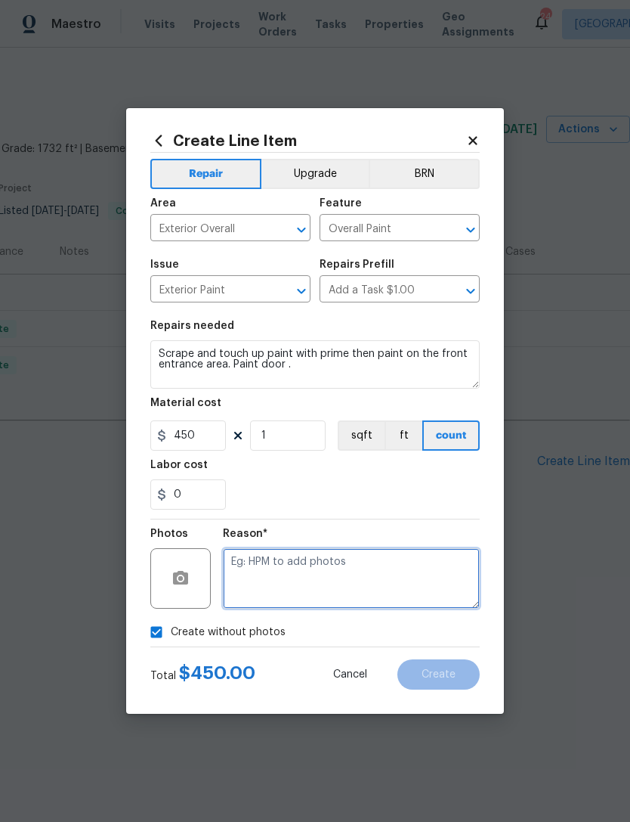
click at [322, 568] on textarea at bounding box center [351, 578] width 257 height 60
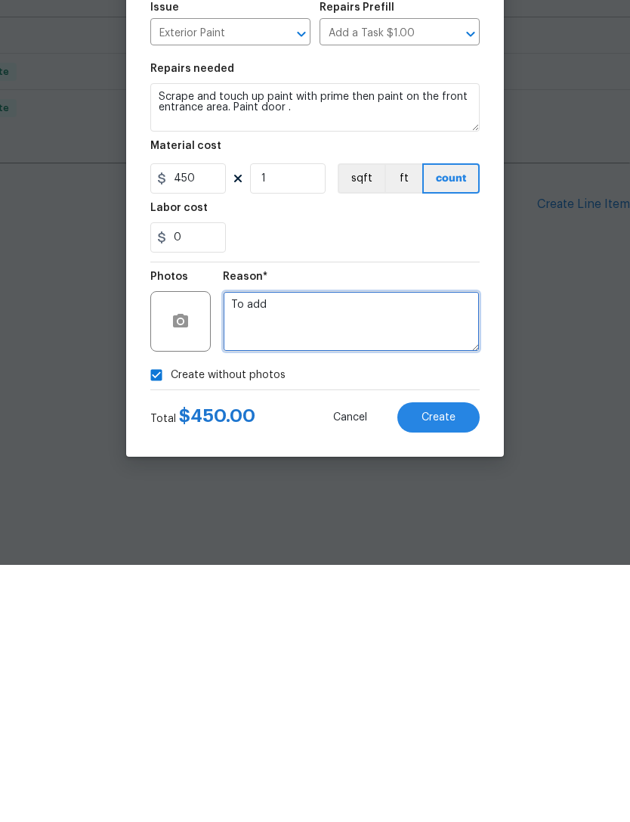
type textarea "To add"
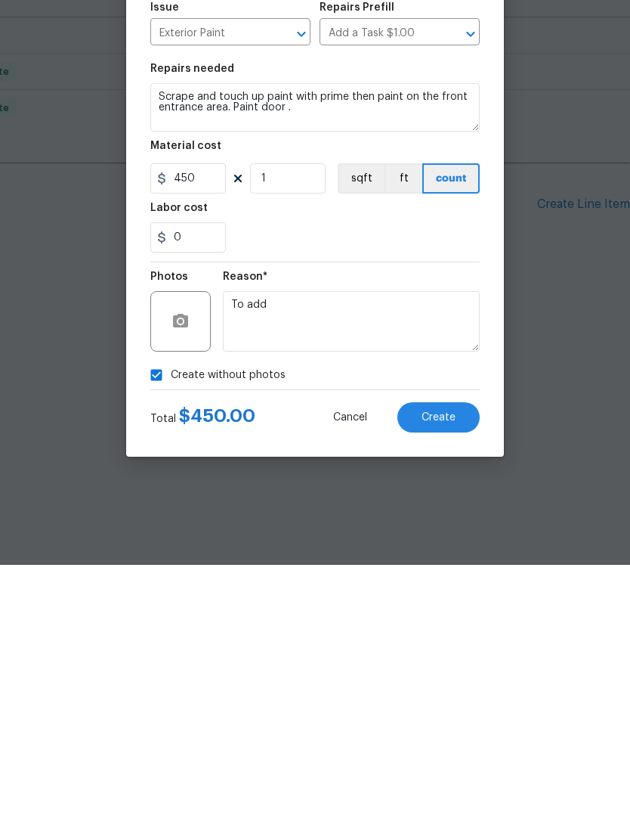
click at [444, 669] on span "Create" at bounding box center [439, 674] width 34 height 11
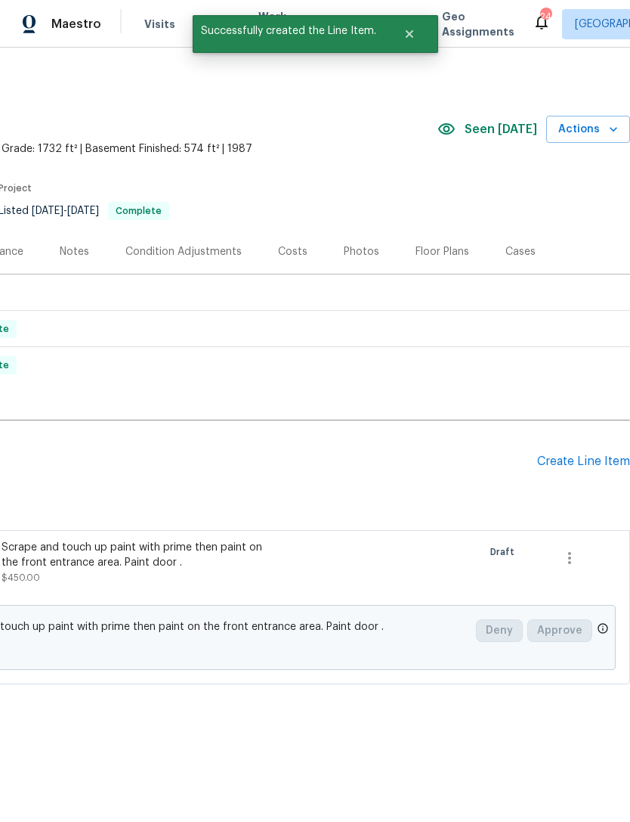
click at [590, 457] on div "Create Line Item" at bounding box center [583, 461] width 93 height 14
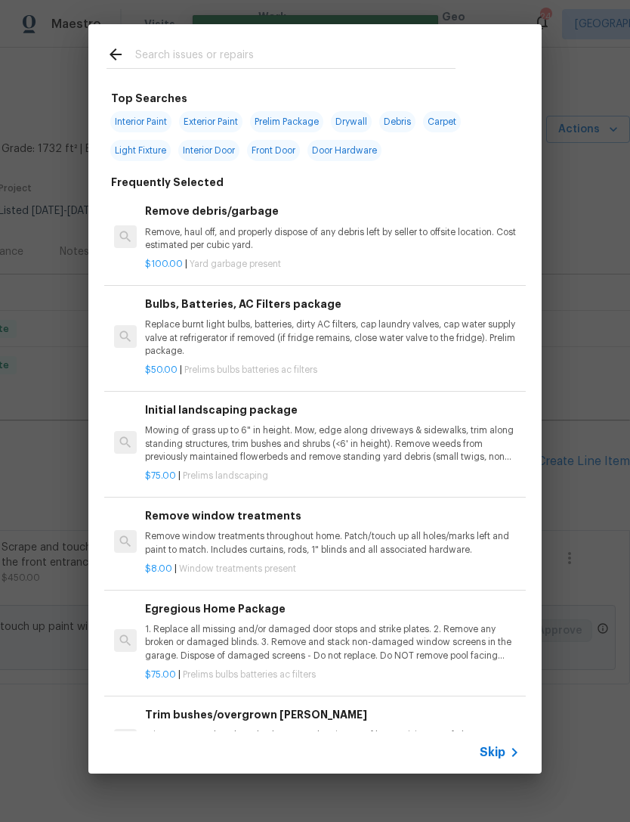
click at [233, 431] on p "Mowing of grass up to 6" in height. Mow, edge along driveways & sidewalks, trim…" at bounding box center [332, 443] width 375 height 39
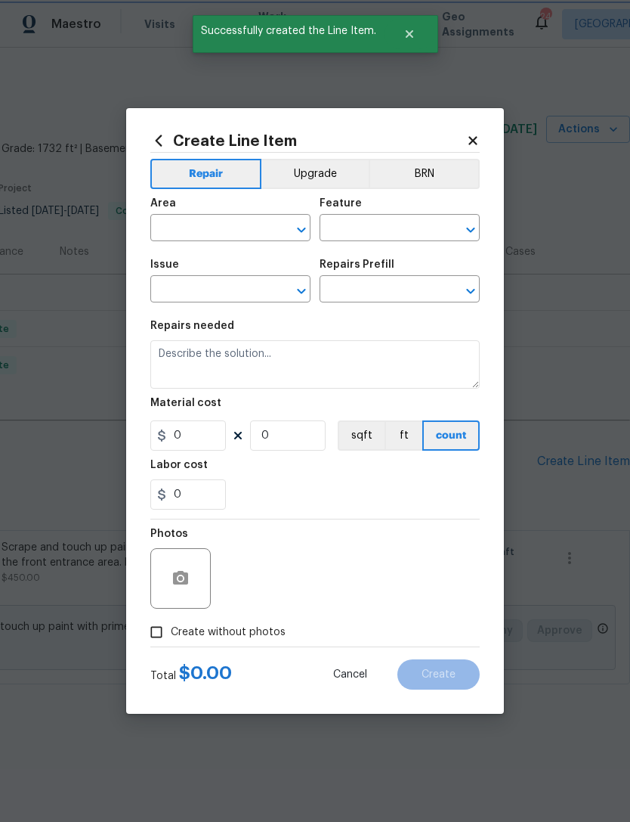
type input "Home Readiness Packages"
type input "Landscape Package"
type input "Initial landscaping package $75.00"
type textarea "Mowing of grass up to 6" in height. Mow, edge along driveways & sidewalks, trim…"
type input "75"
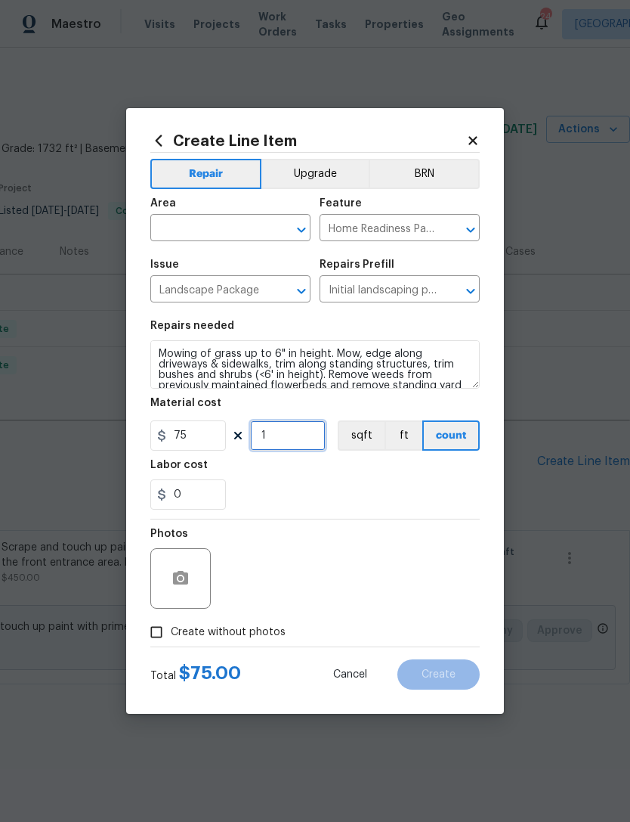
click at [295, 431] on input "1" at bounding box center [288, 435] width 76 height 30
type input "6"
click at [373, 551] on div "Photos" at bounding box center [315, 568] width 330 height 98
click at [169, 636] on input "Create without photos" at bounding box center [156, 632] width 29 height 29
checkbox input "true"
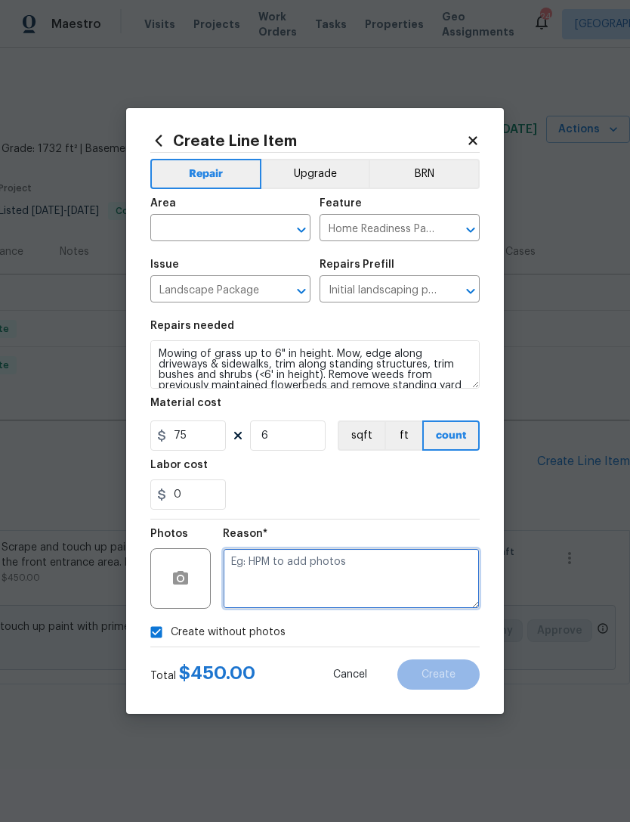
click at [325, 578] on textarea at bounding box center [351, 578] width 257 height 60
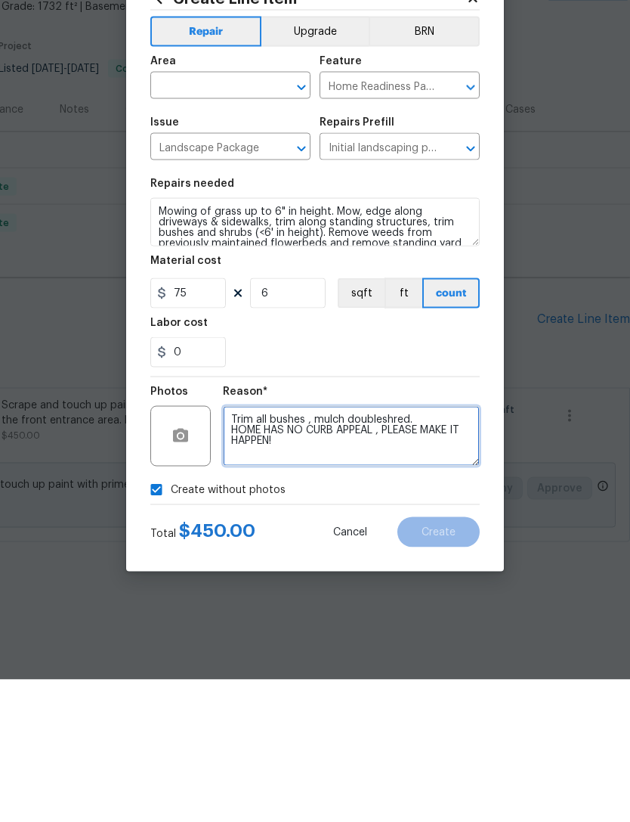
click at [293, 221] on icon "Open" at bounding box center [302, 230] width 18 height 18
type textarea "Trim all bushes , mulch doubleshred. HOME HAS NO CURB APPEAL , PLEASE MAKE IT H…"
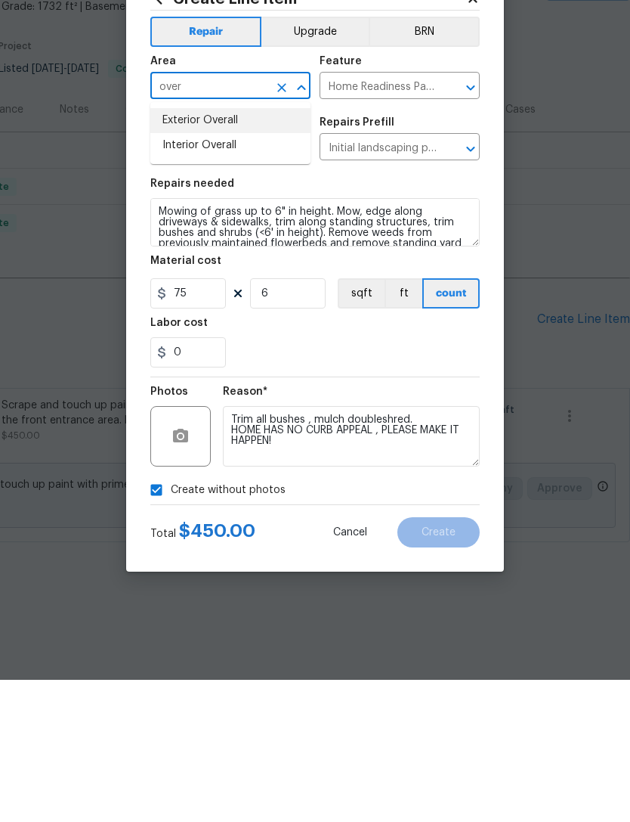
click at [208, 250] on li "Exterior Overall" at bounding box center [230, 262] width 160 height 25
type input "Exterior Overall"
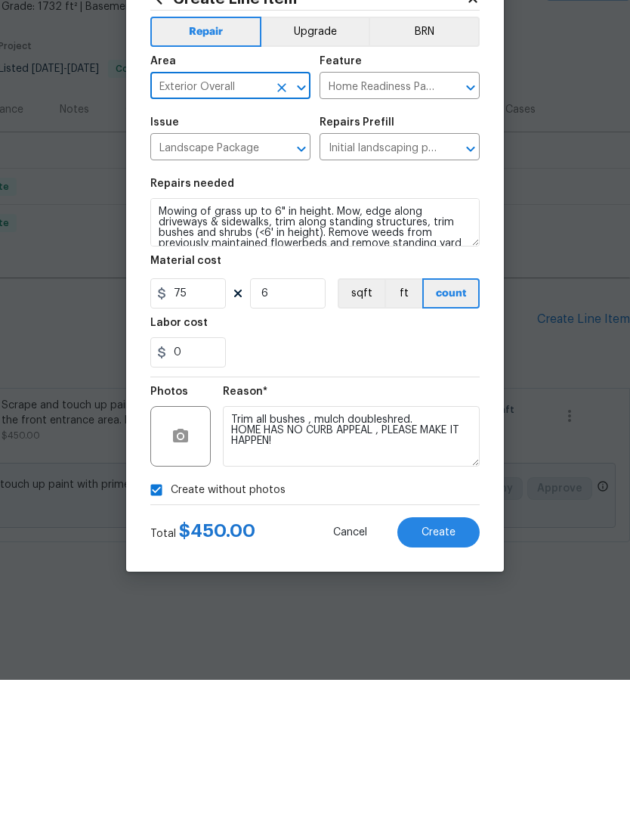
click at [459, 659] on button "Create" at bounding box center [439, 674] width 82 height 30
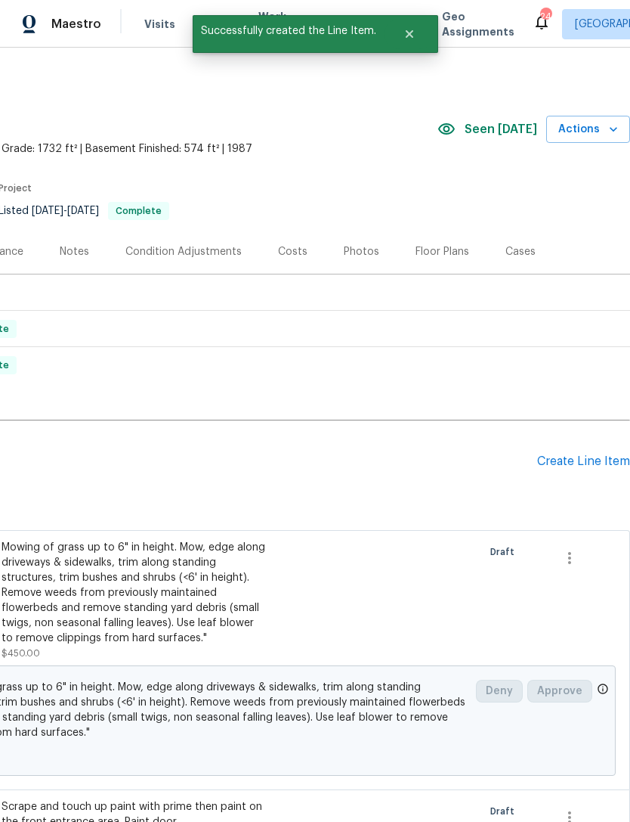
scroll to position [0, 224]
click at [600, 455] on div "Create Line Item" at bounding box center [583, 461] width 93 height 14
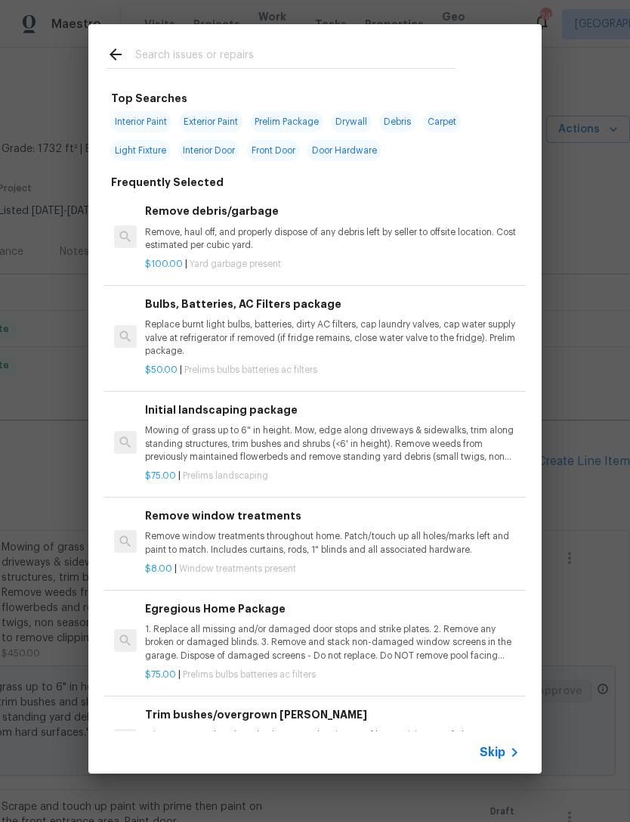
click at [187, 46] on input "text" at bounding box center [295, 56] width 321 height 23
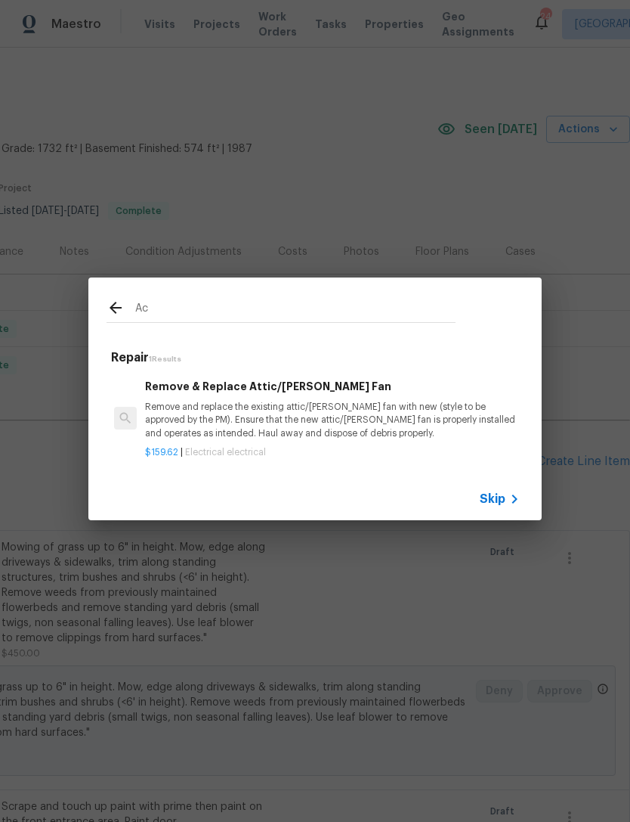
type input "A"
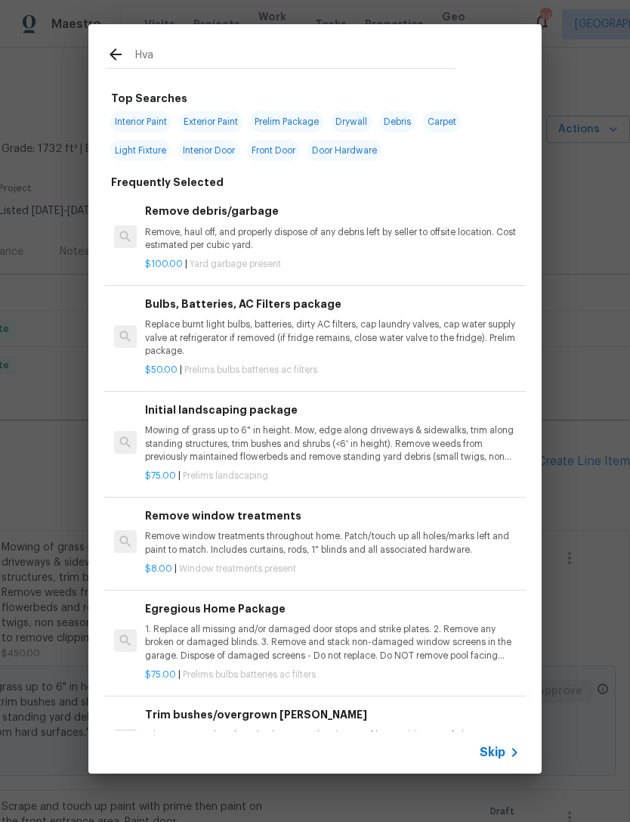
type input "Hvac"
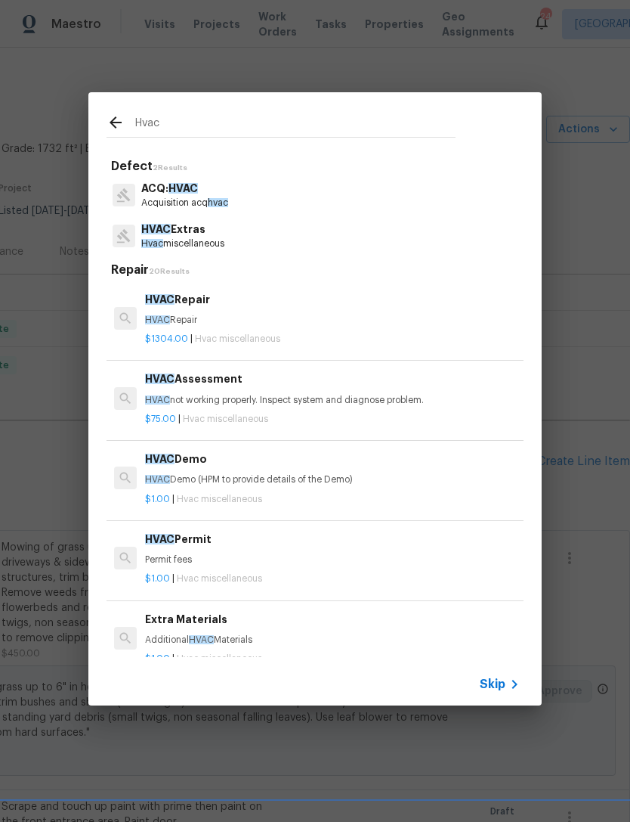
click at [197, 231] on p "HVAC Extras" at bounding box center [182, 229] width 83 height 16
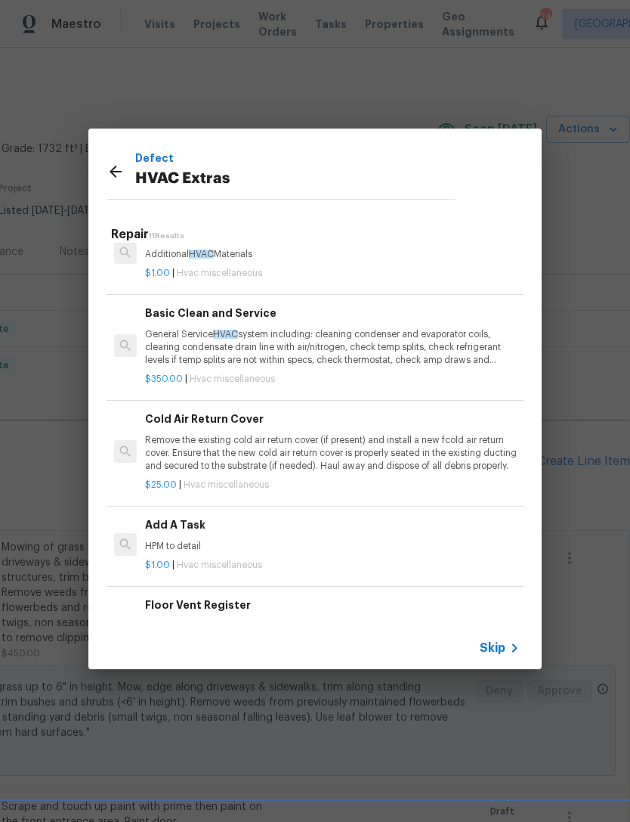
scroll to position [351, 0]
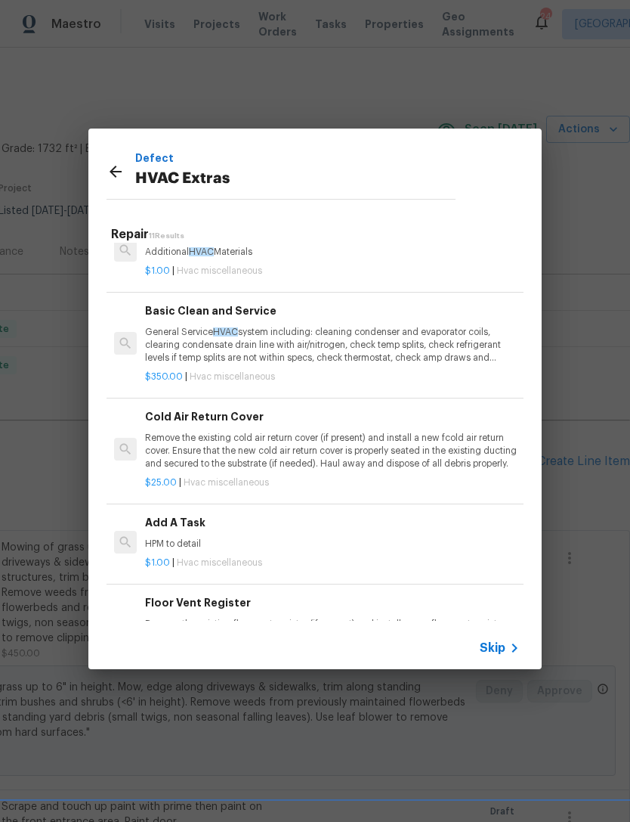
click at [197, 528] on div "Add A Task HPM to detail" at bounding box center [332, 532] width 375 height 36
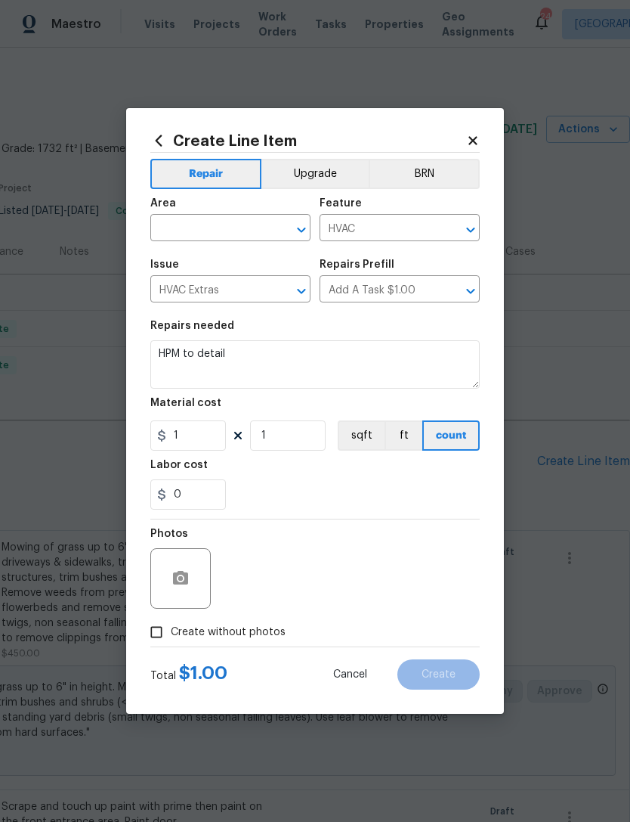
click at [298, 234] on icon "Open" at bounding box center [302, 230] width 18 height 18
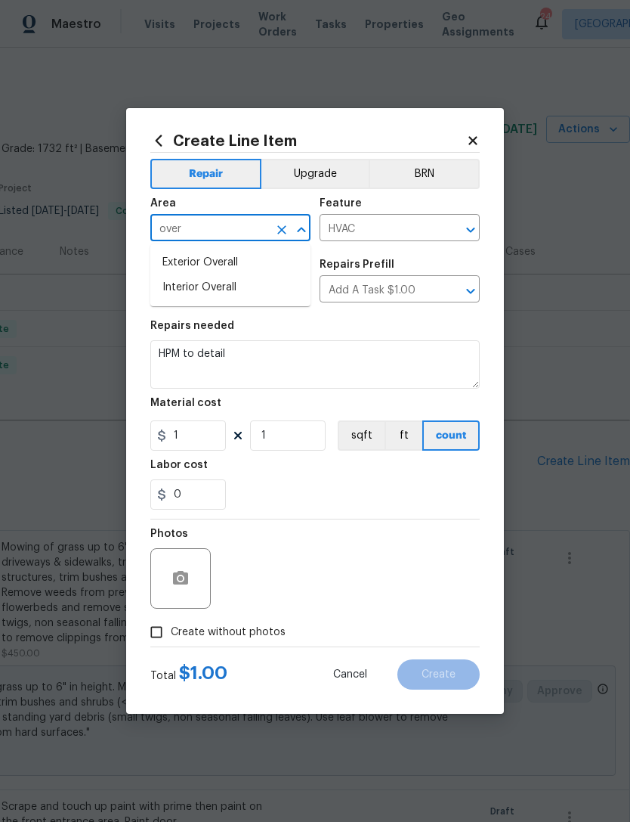
click at [204, 290] on li "Interior Overall" at bounding box center [230, 287] width 160 height 25
type input "Interior Overall"
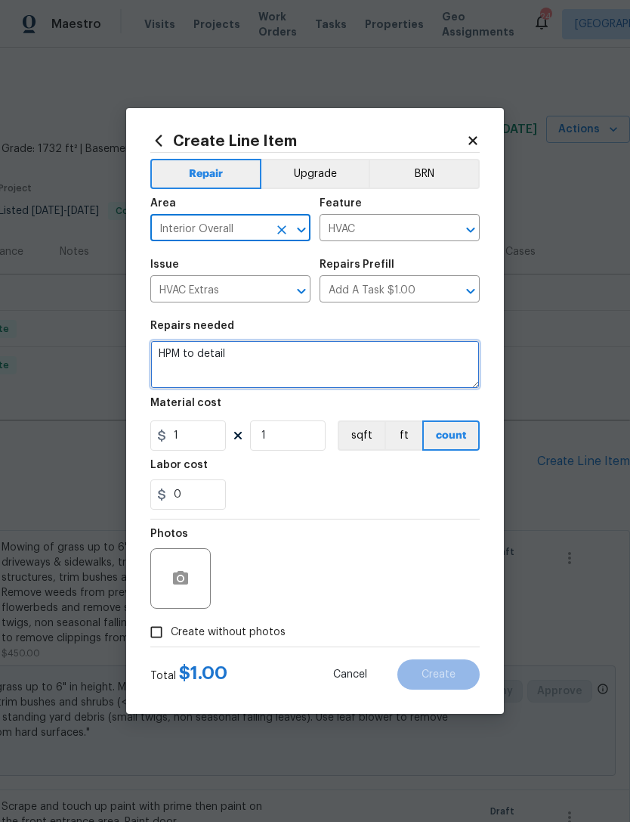
click at [246, 364] on textarea "HPM to detail" at bounding box center [315, 364] width 330 height 48
type textarea "H"
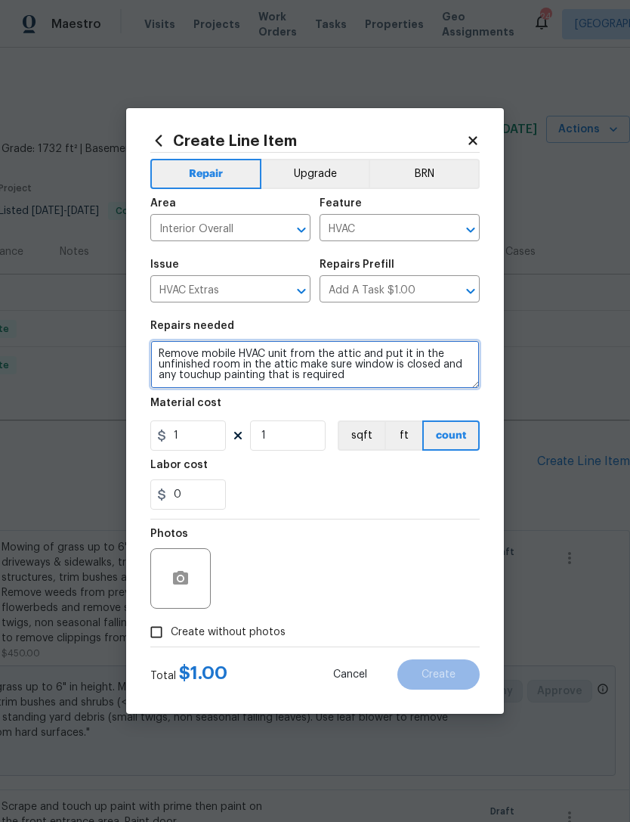
type textarea "Remove mobile HVAC unit from the attic and put it in the unfinished room in the…"
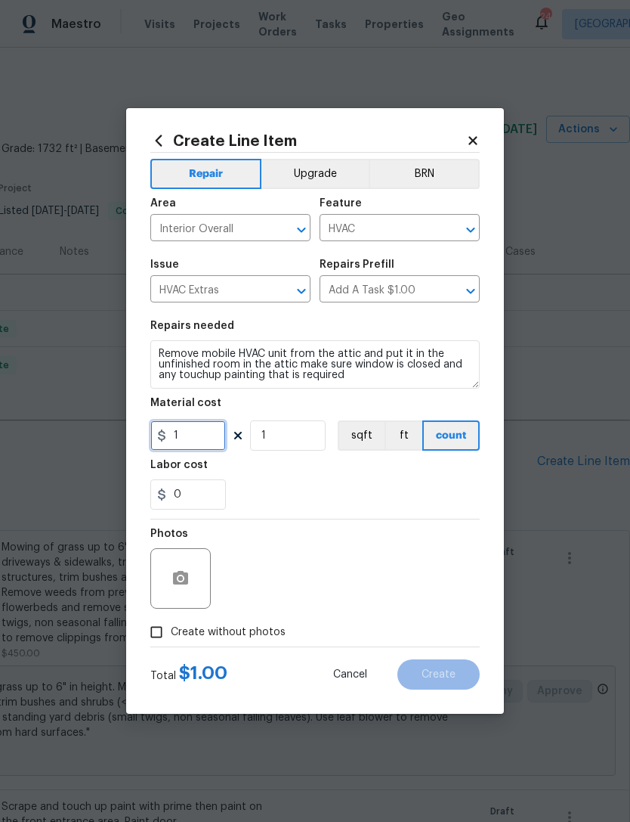
click at [198, 433] on input "1" at bounding box center [188, 435] width 76 height 30
type input "150"
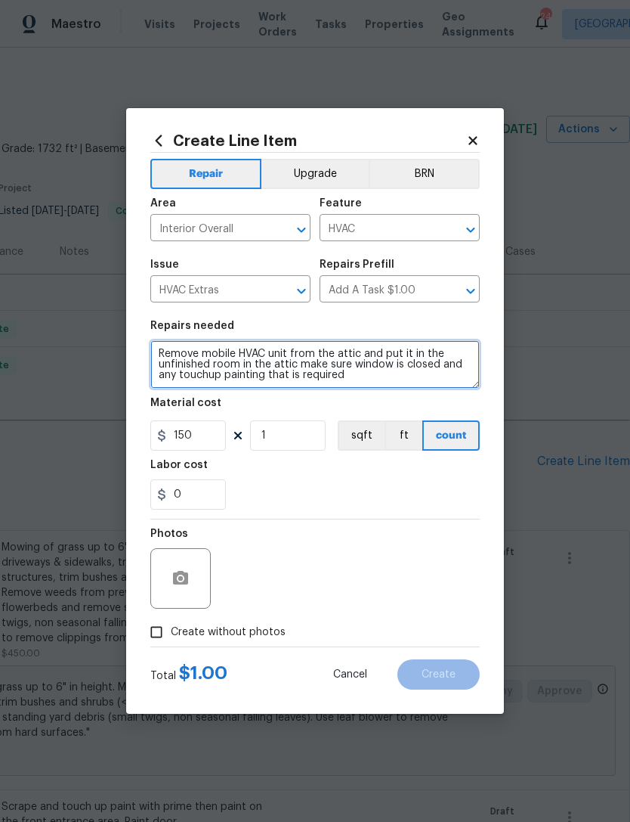
click at [367, 379] on textarea "Remove mobile HVAC unit from the attic and put it in the unfinished room in the…" at bounding box center [315, 364] width 330 height 48
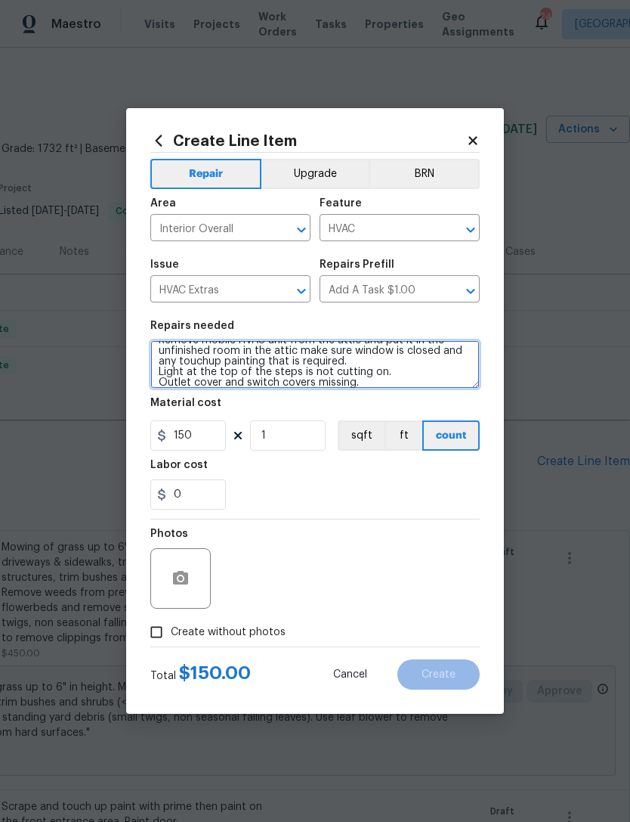
scroll to position [14, 0]
type textarea "Remove mobile HVAC unit from the attic and put it in the unfinished room in the…"
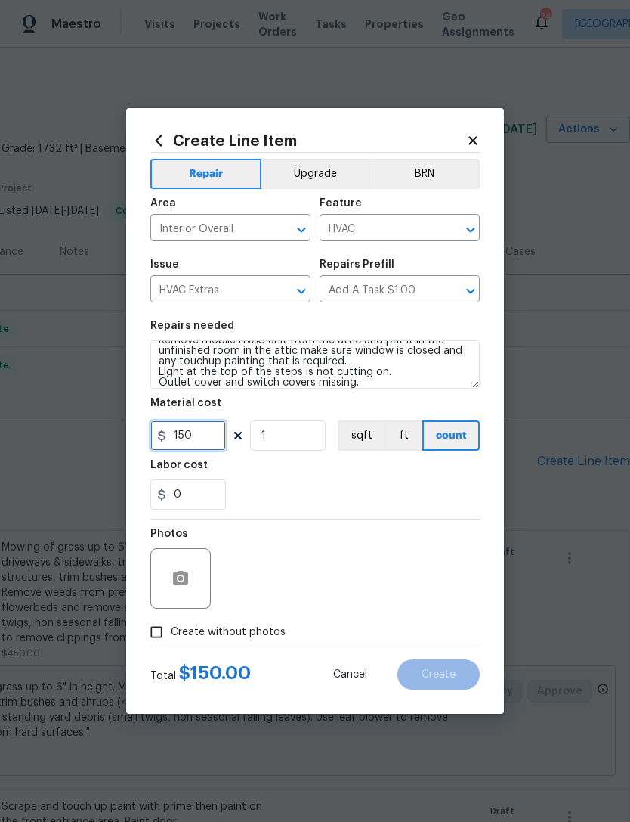
click at [203, 444] on input "150" at bounding box center [188, 435] width 76 height 30
type input "200"
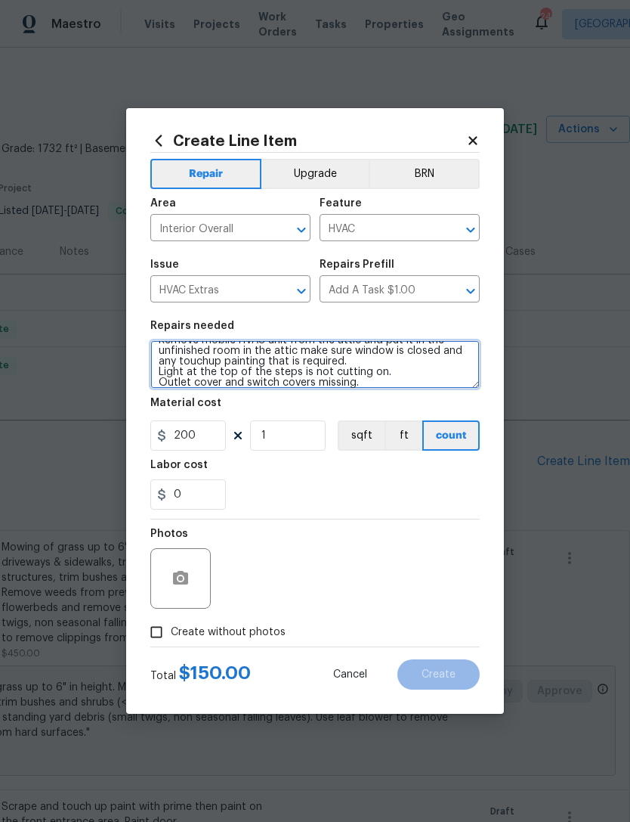
click at [380, 388] on textarea "Remove mobile HVAC unit from the attic and put it in the unfinished room in the…" at bounding box center [315, 364] width 330 height 48
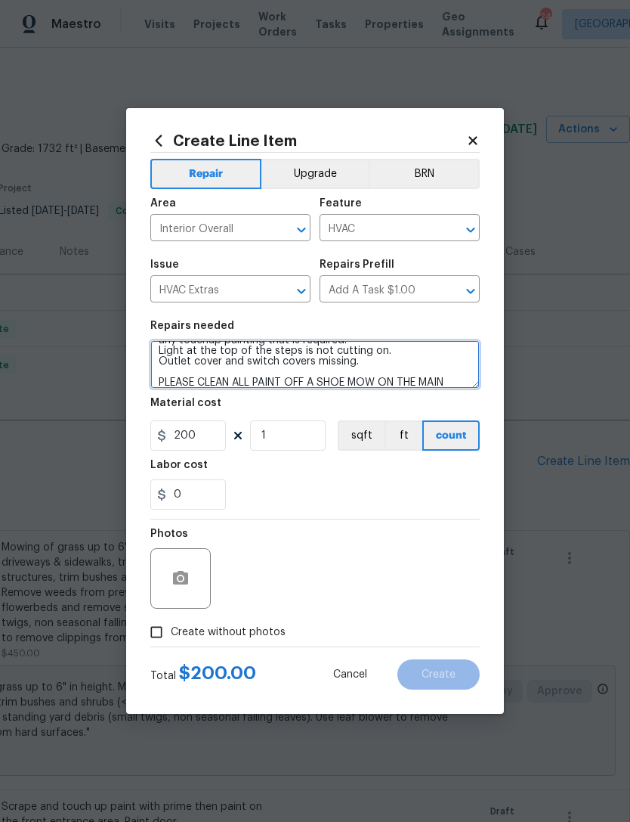
scroll to position [53, 0]
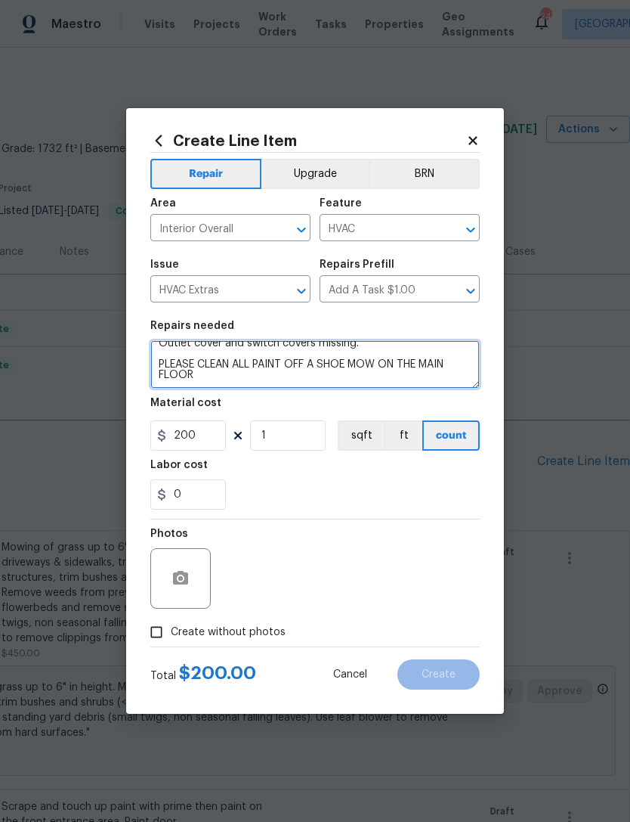
type textarea "Remove mobile HVAC unit from the attic and put it in the unfinished room in the…"
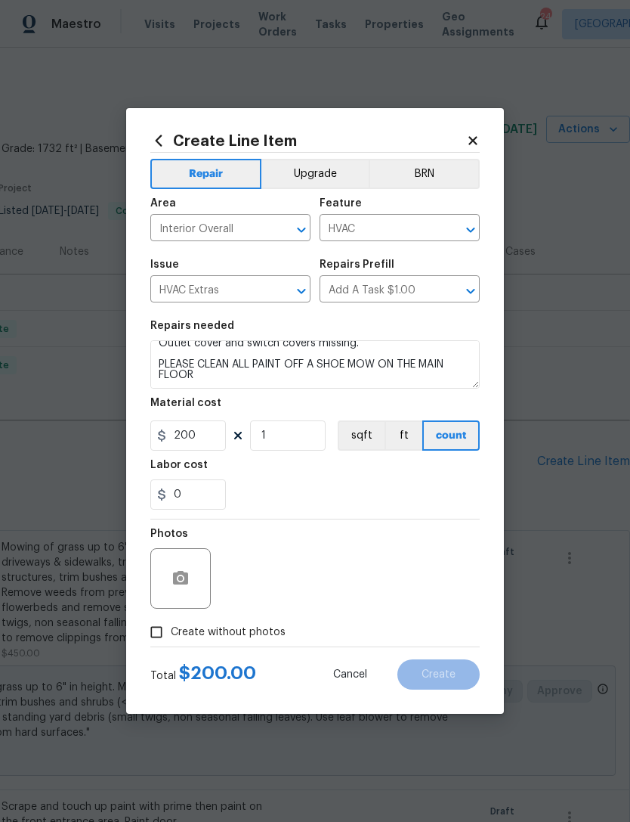
click at [451, 494] on div "0" at bounding box center [315, 494] width 330 height 30
click at [169, 628] on input "Create without photos" at bounding box center [156, 632] width 29 height 29
checkbox input "true"
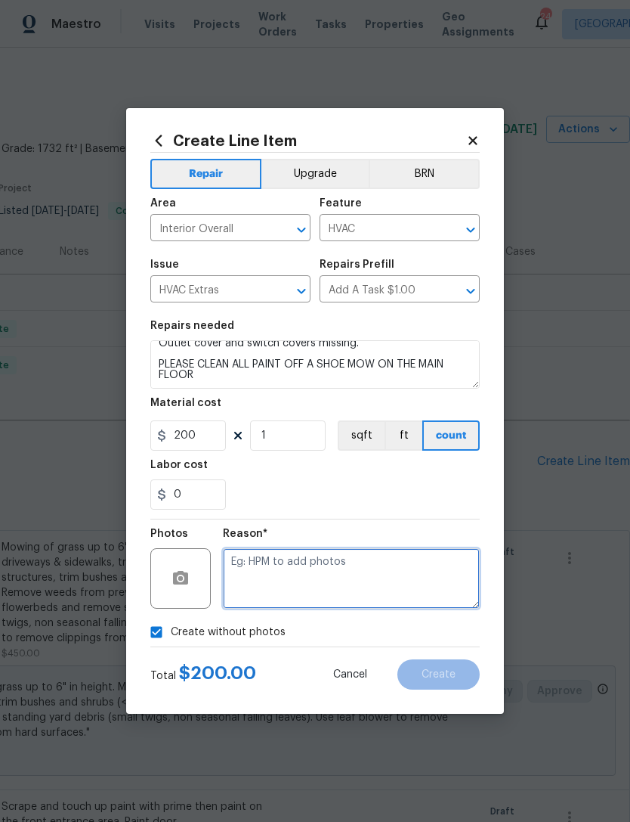
click at [324, 576] on textarea at bounding box center [351, 578] width 257 height 60
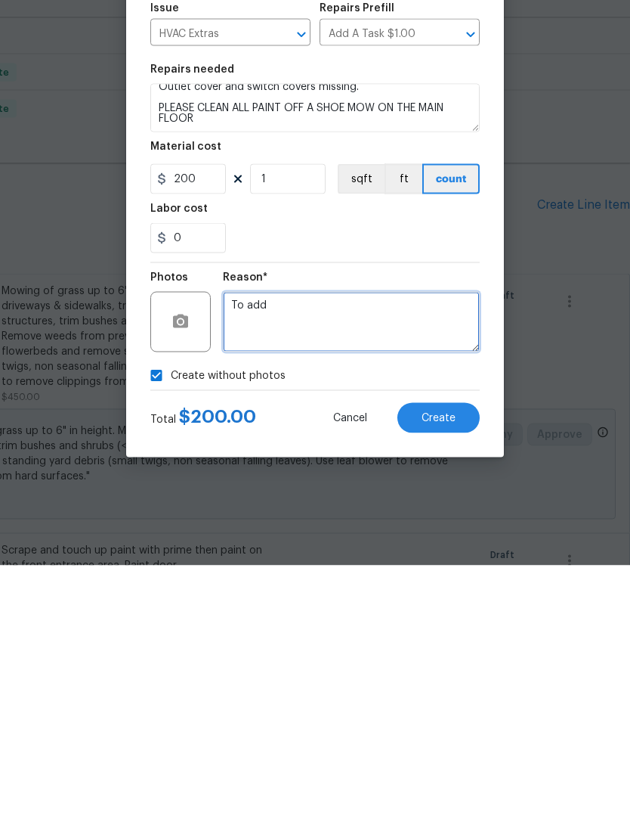
type textarea "To add"
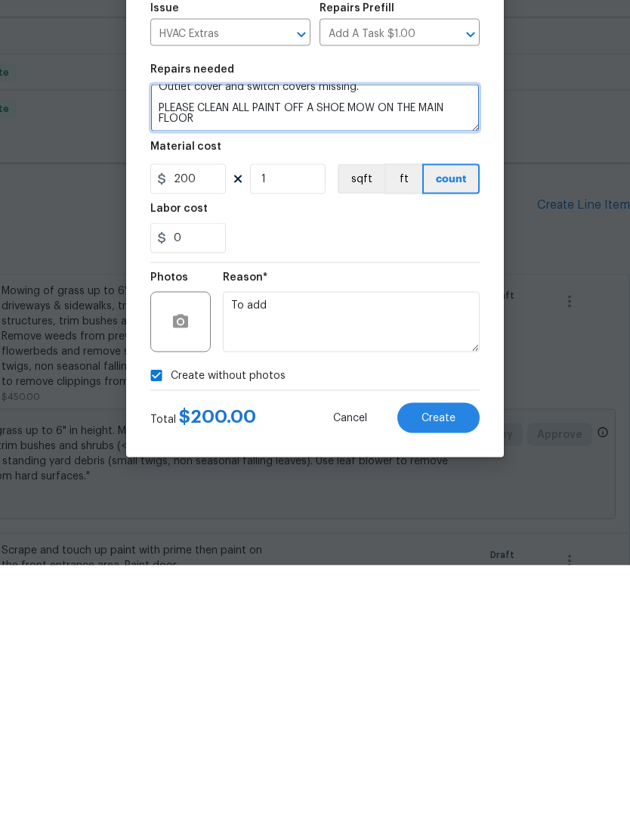
click at [218, 340] on textarea "Remove mobile HVAC unit from the attic and put it in the unfinished room in the…" at bounding box center [315, 364] width 330 height 48
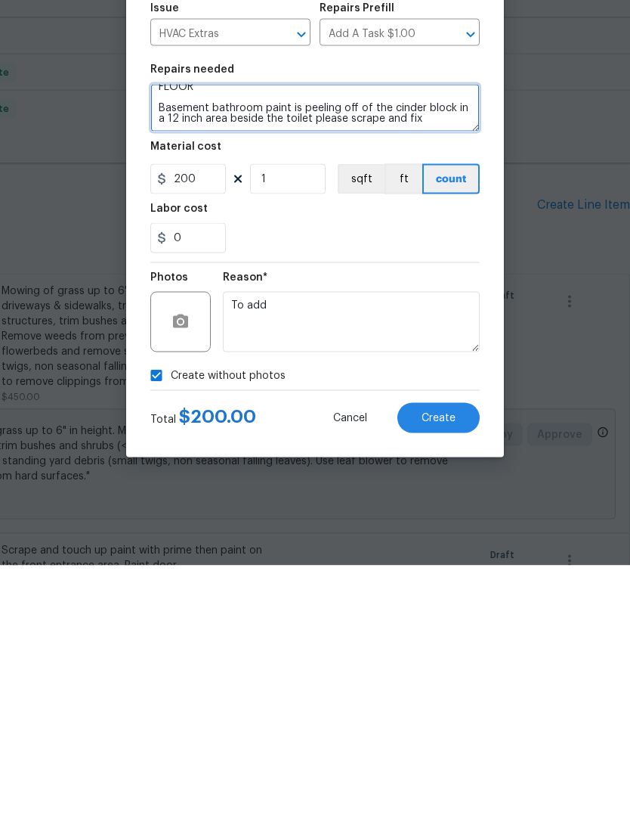
scroll to position [85, 0]
type textarea "Remove mobile HVAC unit from the attic and put it in the unfinished room in the…"
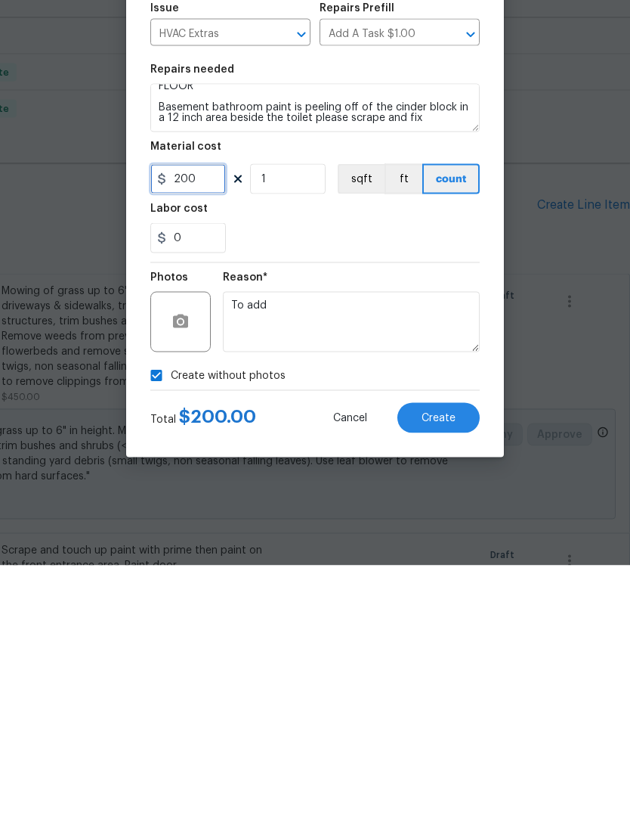
click at [201, 420] on input "200" at bounding box center [188, 435] width 76 height 30
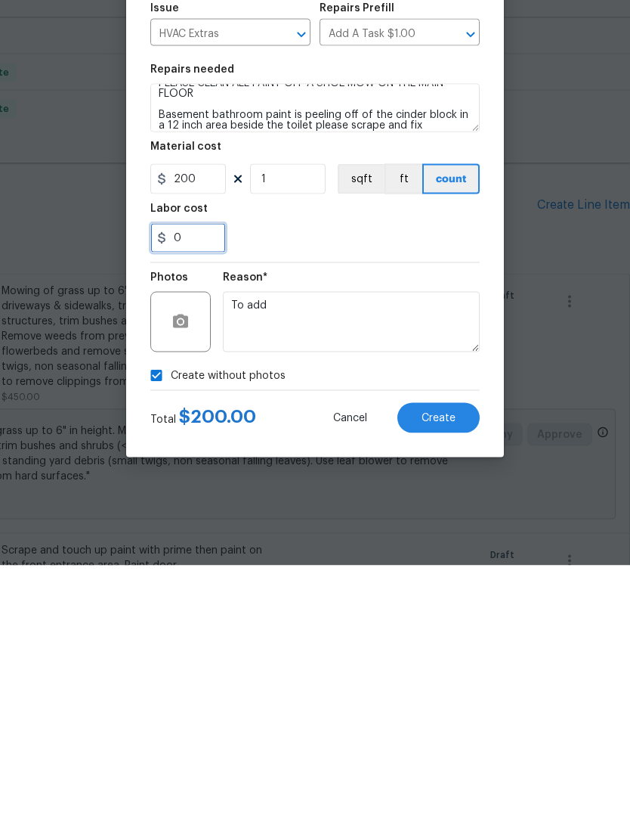
click at [194, 479] on input "0" at bounding box center [188, 494] width 76 height 30
type input "100"
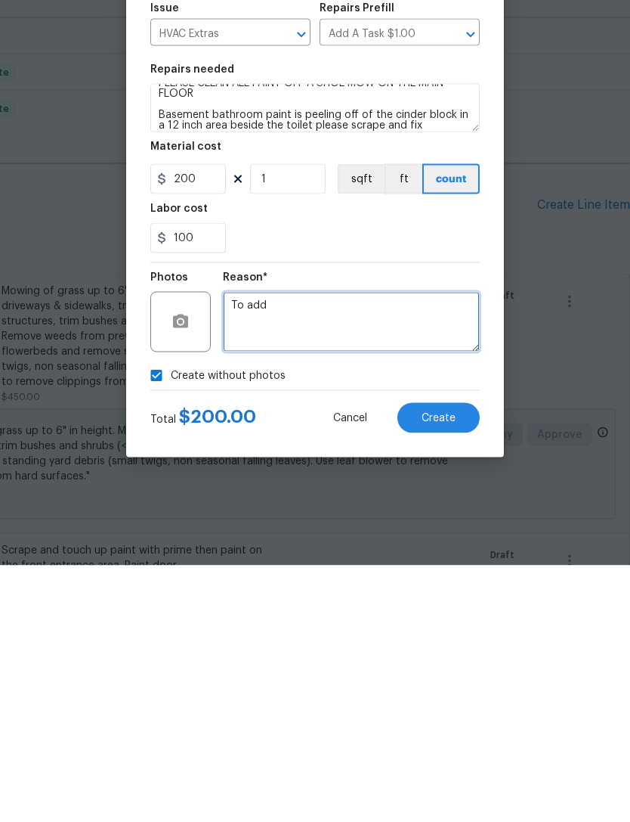
click at [291, 548] on textarea "To add" at bounding box center [351, 578] width 257 height 60
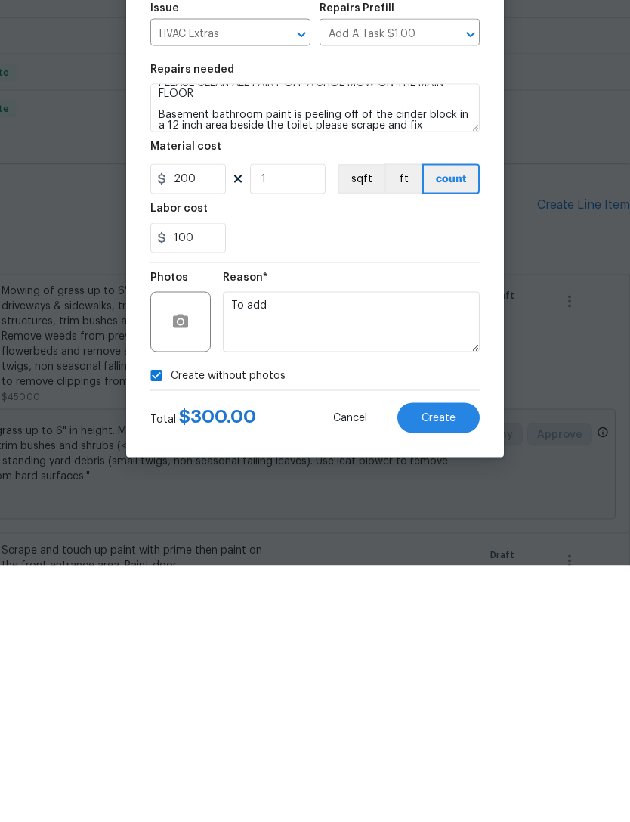
click at [447, 669] on span "Create" at bounding box center [439, 674] width 34 height 11
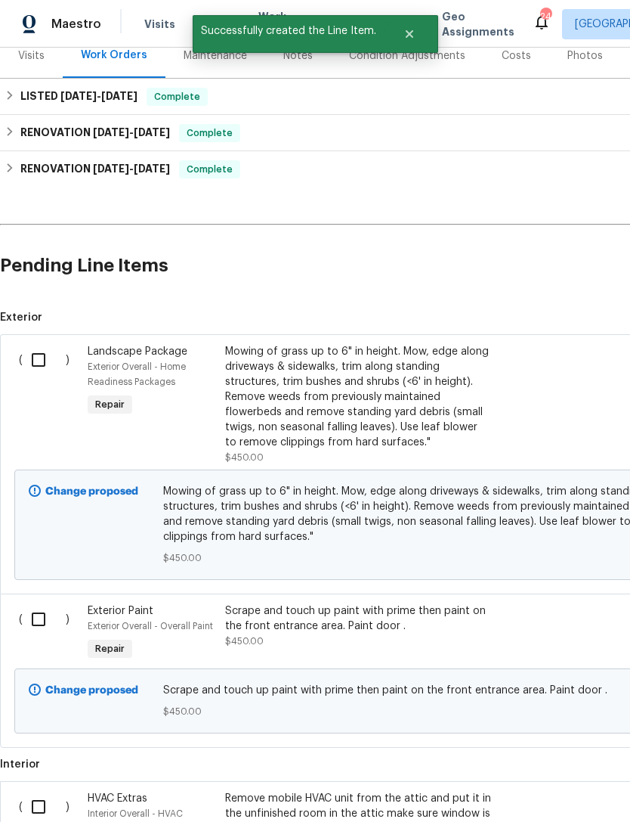
scroll to position [195, 0]
click at [35, 345] on input "checkbox" at bounding box center [44, 361] width 43 height 32
checkbox input "true"
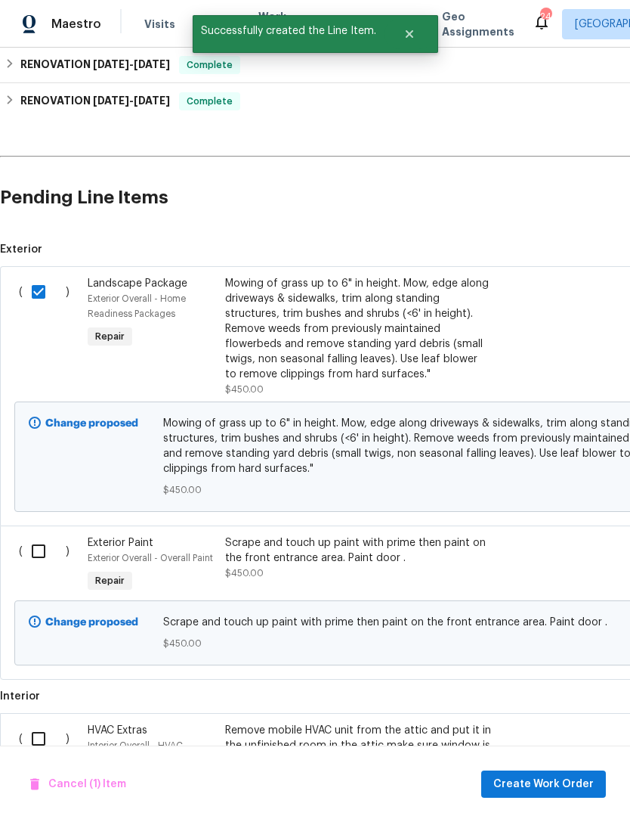
scroll to position [264, 0]
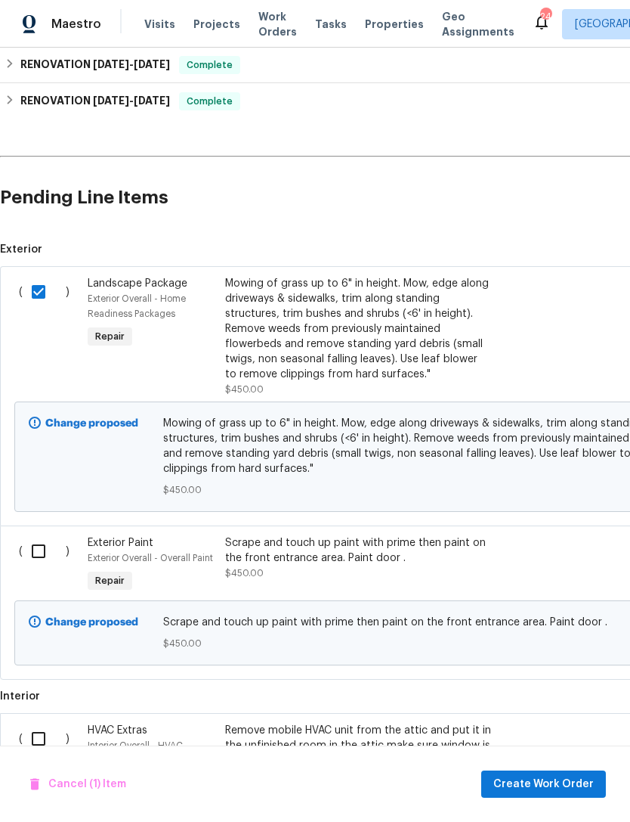
click at [49, 723] on input "checkbox" at bounding box center [44, 739] width 43 height 32
checkbox input "true"
click at [39, 535] on input "checkbox" at bounding box center [44, 551] width 43 height 32
checkbox input "true"
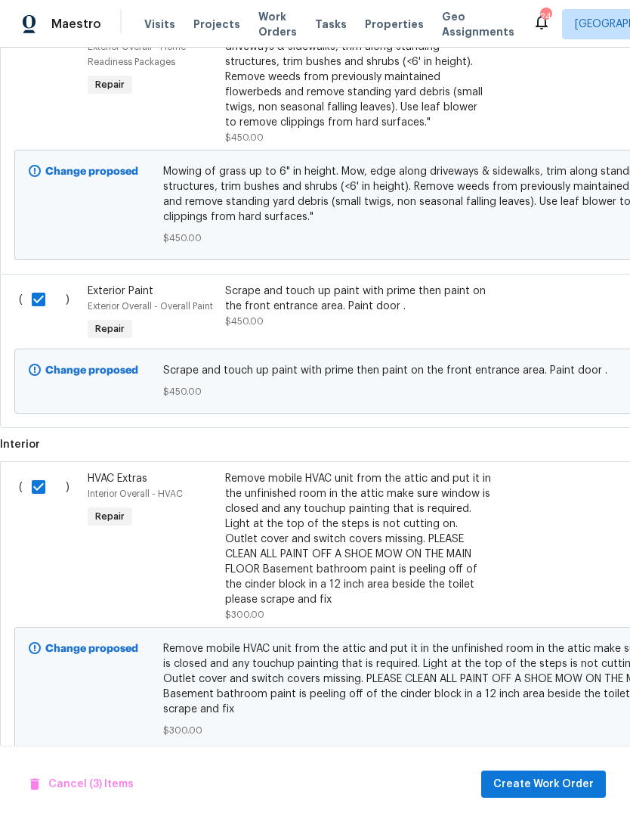
scroll to position [516, 0]
click at [560, 782] on span "Create Work Order" at bounding box center [544, 784] width 101 height 19
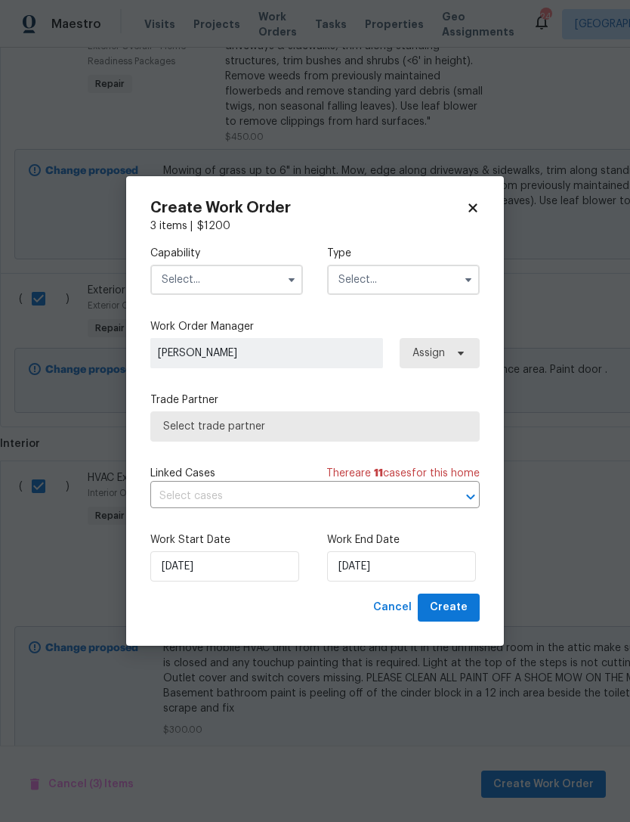
click at [278, 283] on input "text" at bounding box center [226, 280] width 153 height 30
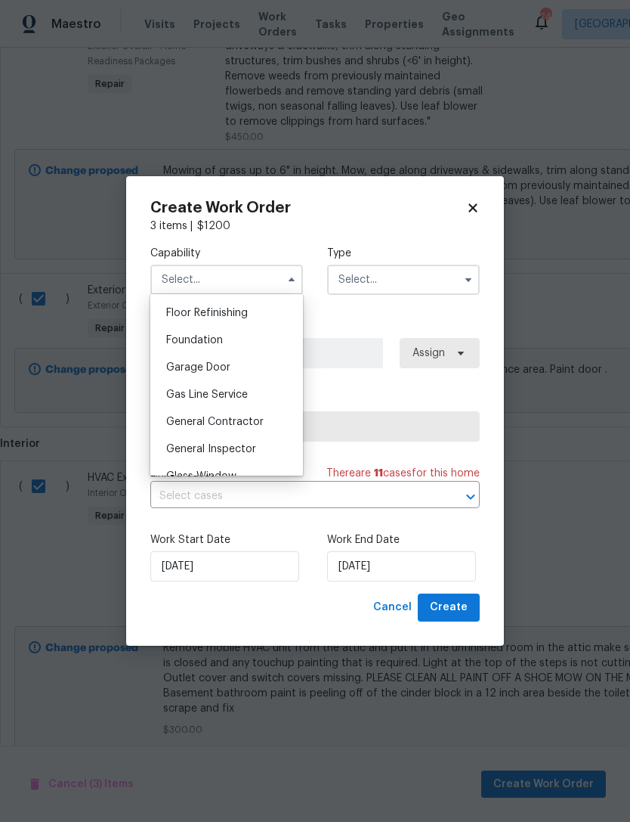
scroll to position [619, 0]
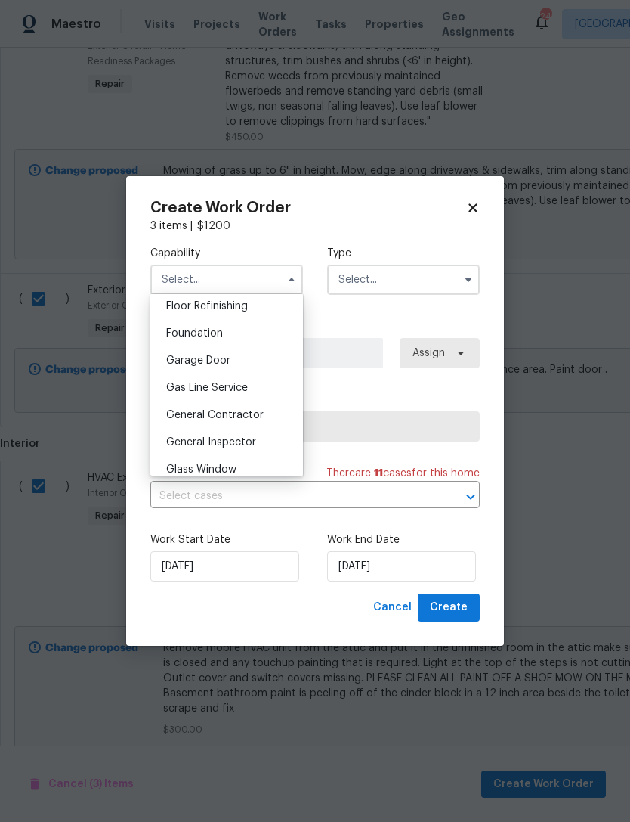
click at [228, 415] on span "General Contractor" at bounding box center [215, 415] width 98 height 11
type input "General Contractor"
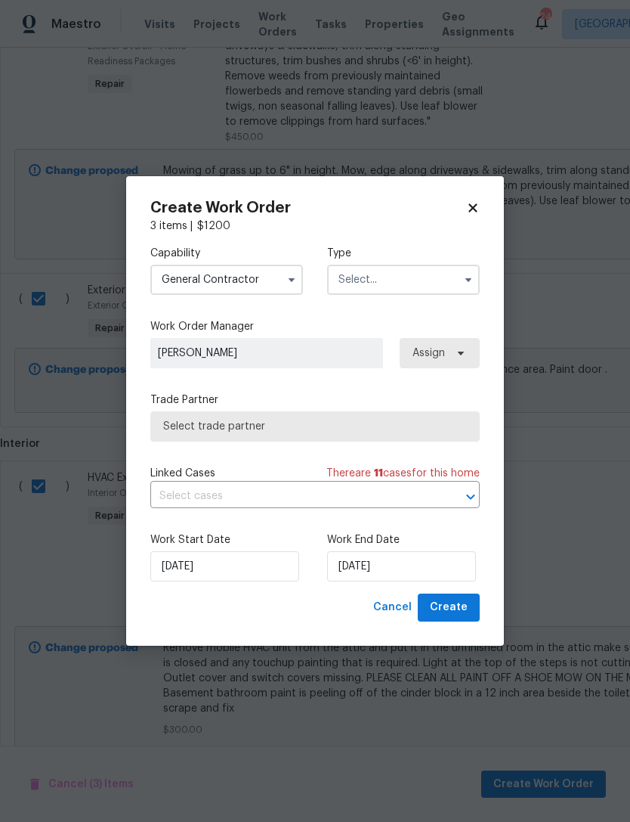
click at [416, 279] on input "text" at bounding box center [403, 280] width 153 height 30
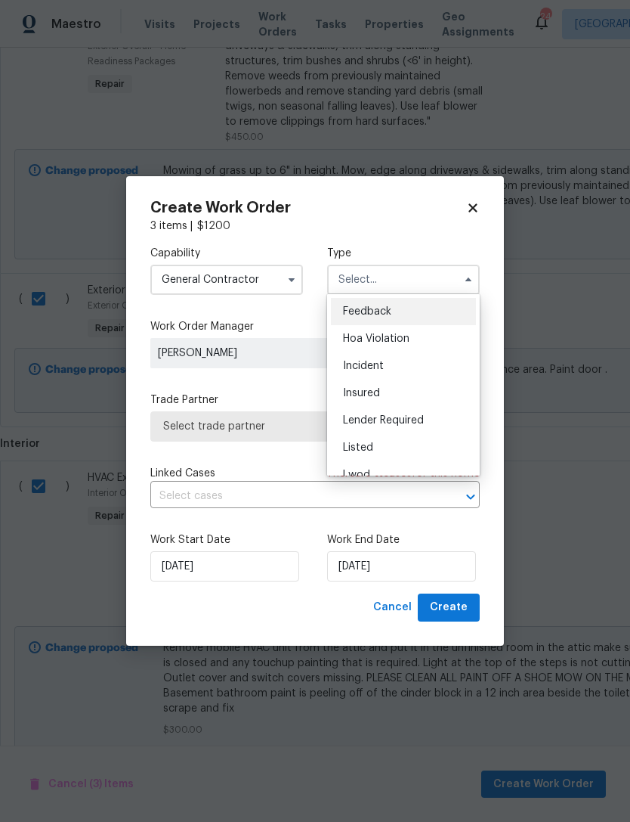
click at [361, 442] on span "Listed" at bounding box center [358, 447] width 30 height 11
type input "Listed"
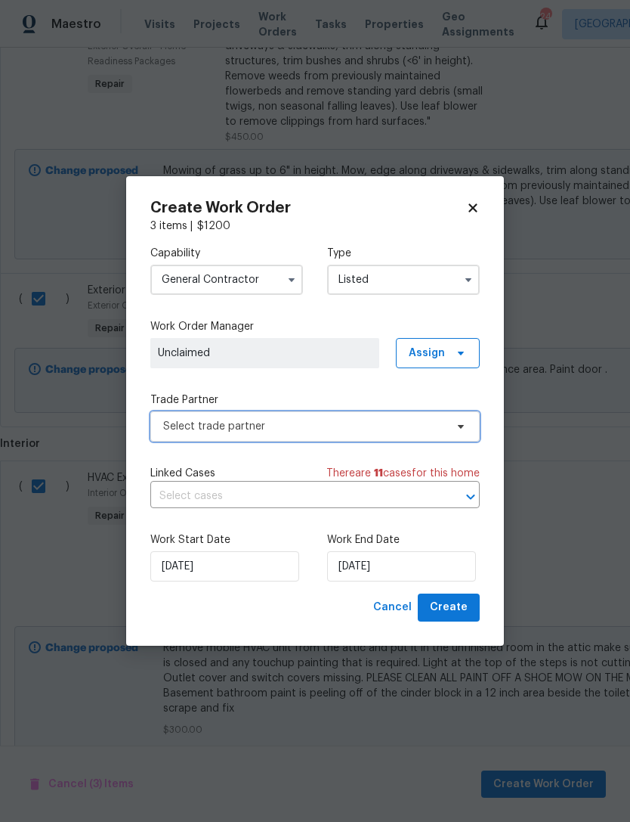
click at [330, 426] on span "Select trade partner" at bounding box center [304, 426] width 282 height 15
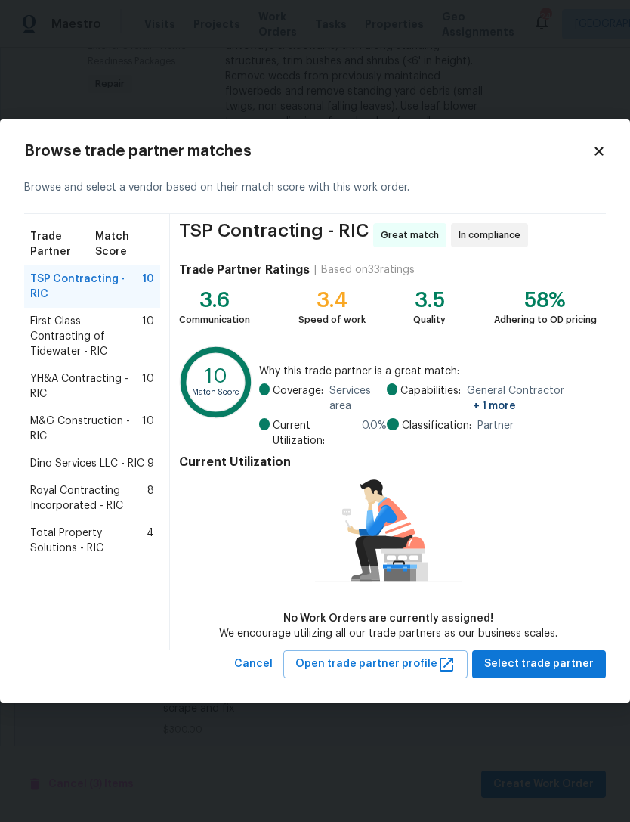
click at [98, 456] on span "Dino Services LLC - RIC" at bounding box center [87, 463] width 114 height 15
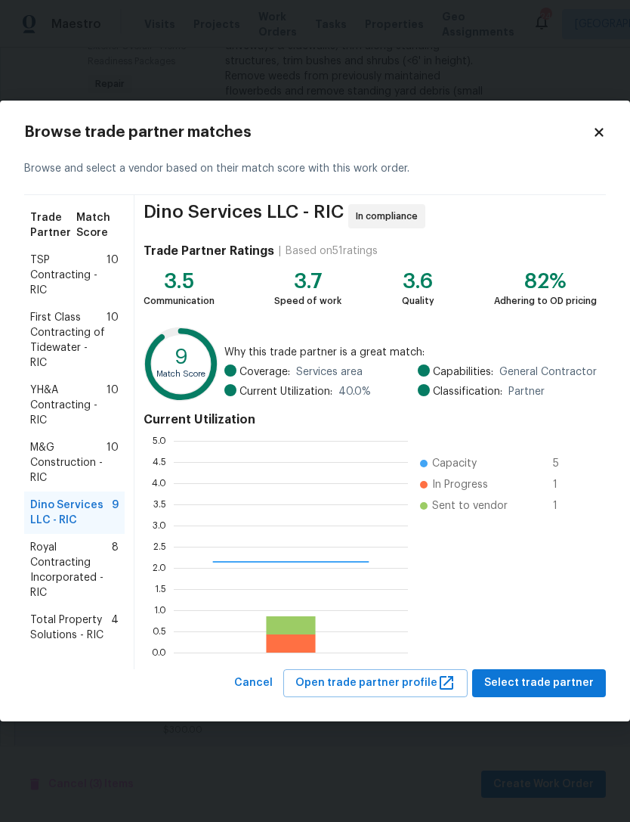
scroll to position [212, 234]
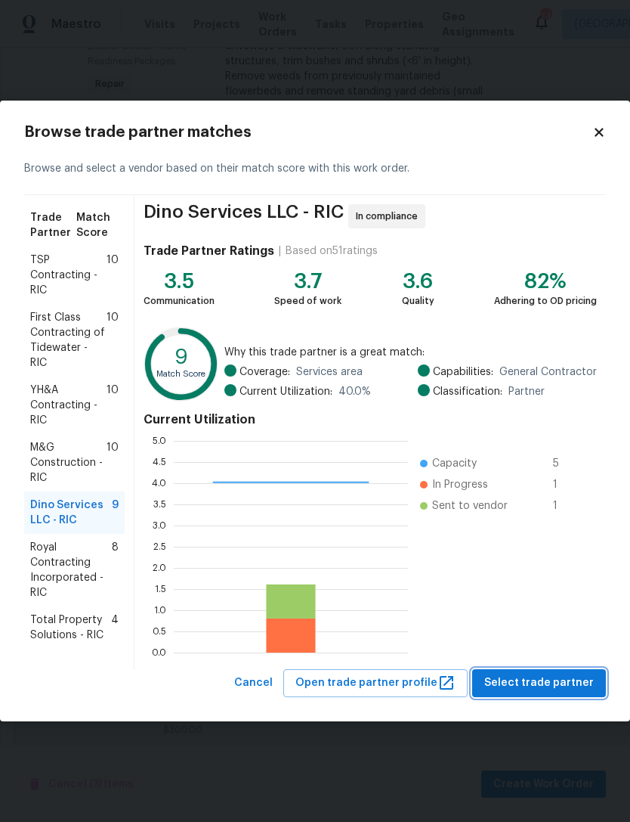
click at [553, 676] on span "Select trade partner" at bounding box center [540, 683] width 110 height 19
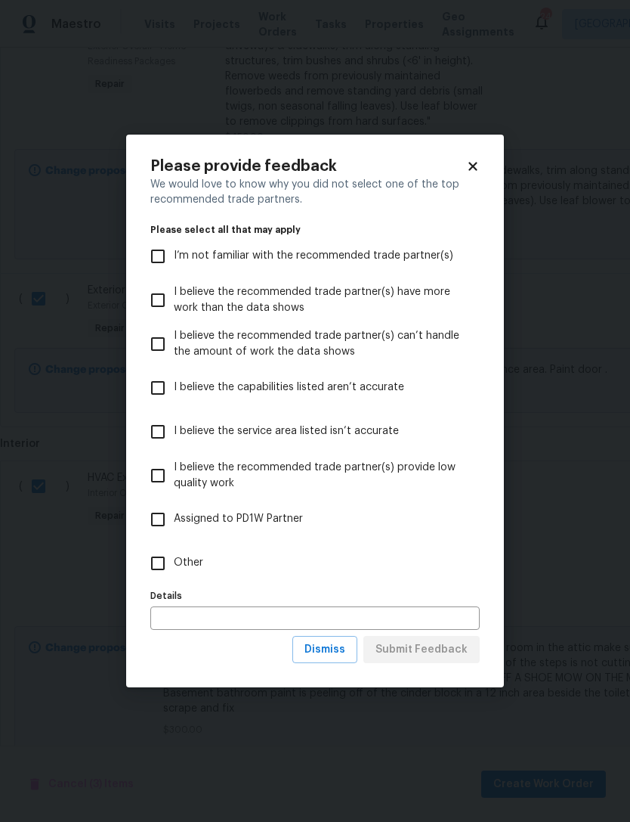
click at [184, 550] on label "Other" at bounding box center [305, 563] width 326 height 44
click at [174, 550] on input "Other" at bounding box center [158, 563] width 32 height 32
checkbox input "true"
click at [228, 616] on input "text" at bounding box center [315, 617] width 330 height 23
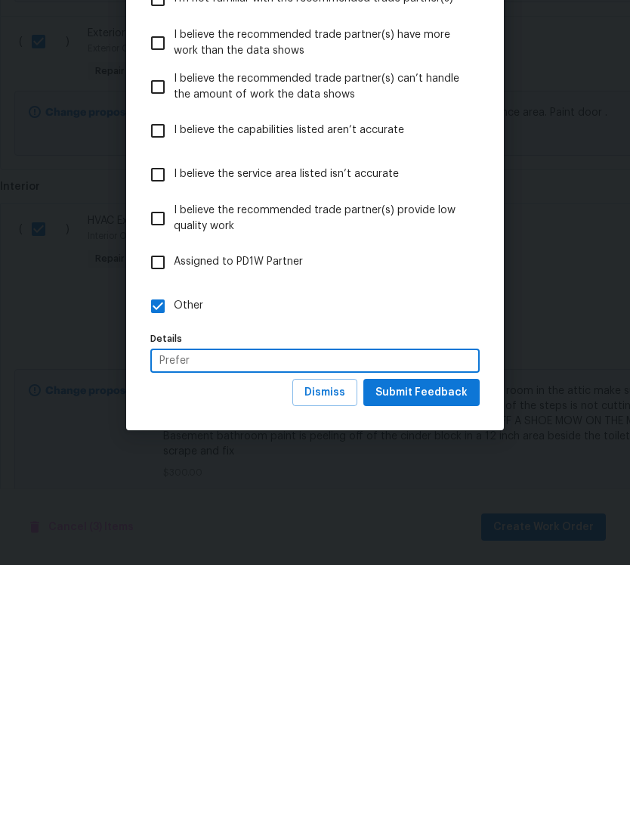
type input "Prefer"
click at [420, 640] on span "Submit Feedback" at bounding box center [422, 649] width 92 height 19
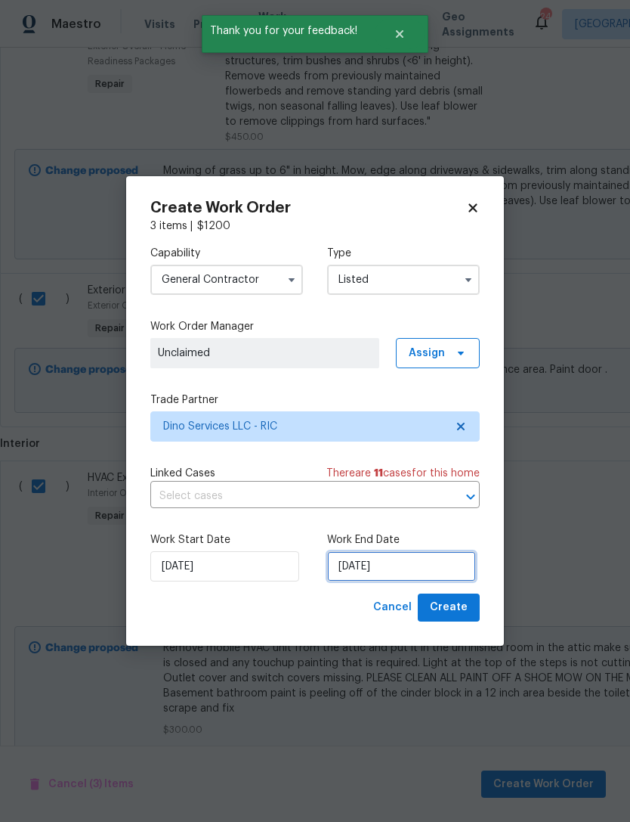
click at [389, 559] on input "10/5/2025" at bounding box center [401, 566] width 149 height 30
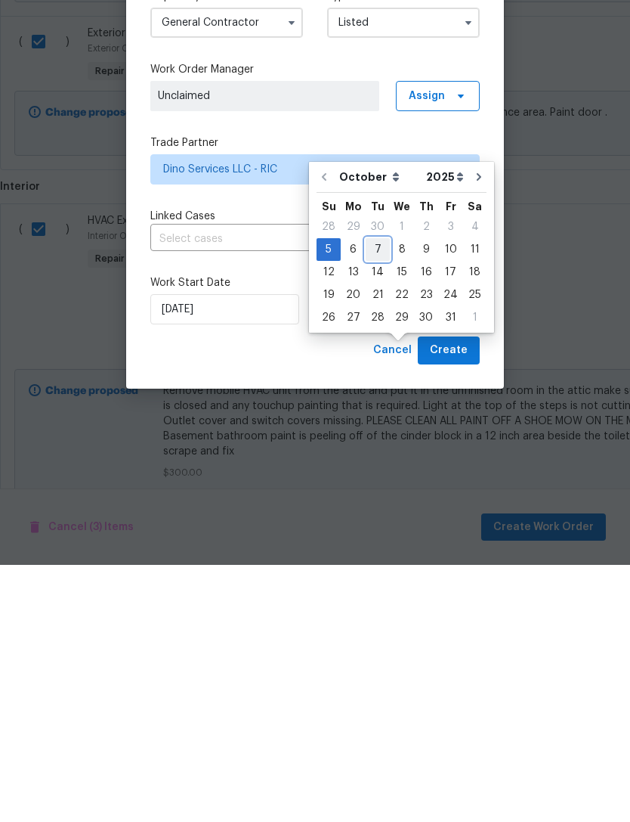
click at [370, 496] on div "7" at bounding box center [378, 506] width 24 height 21
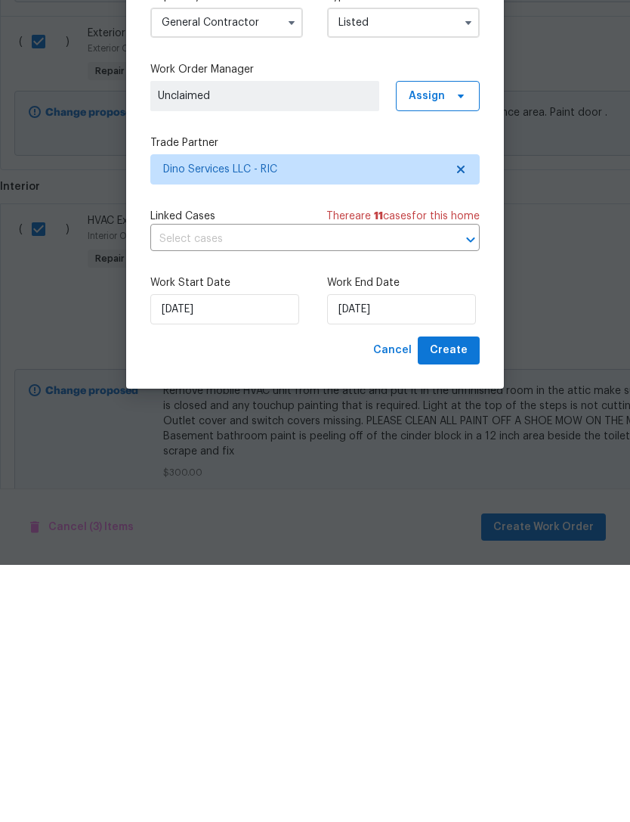
type input "[DATE]"
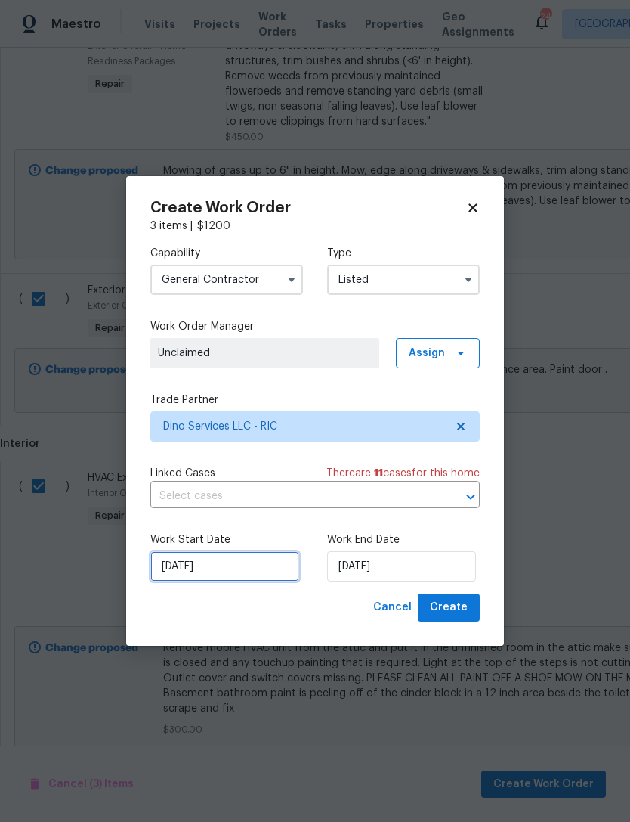
click at [209, 562] on input "10/5/2025" at bounding box center [224, 566] width 149 height 30
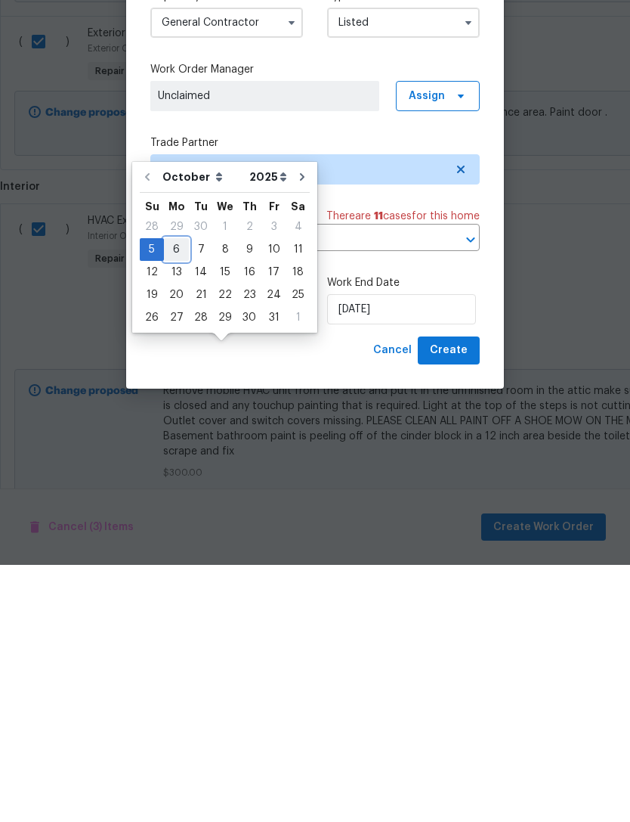
click at [168, 496] on div "6" at bounding box center [176, 506] width 25 height 21
type input "[DATE]"
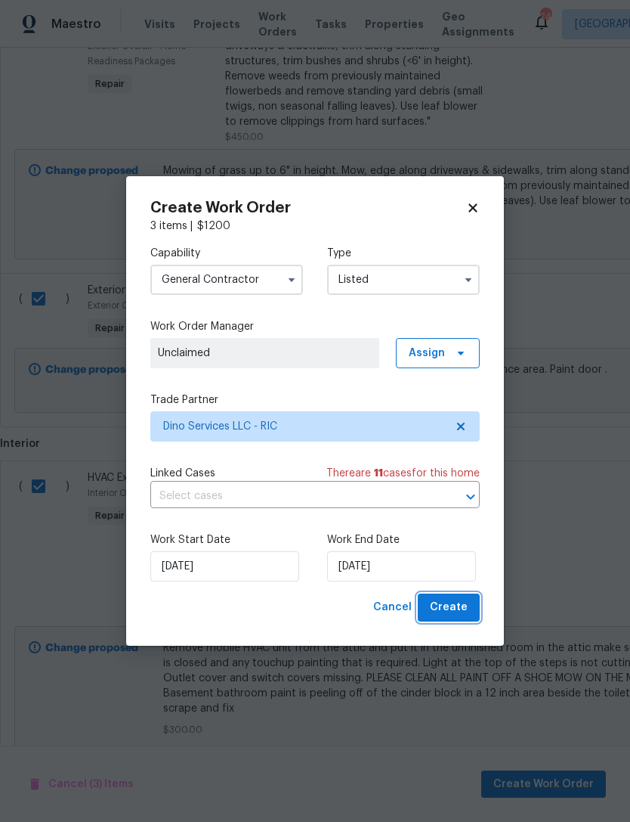
click at [454, 602] on span "Create" at bounding box center [449, 607] width 38 height 19
checkbox input "false"
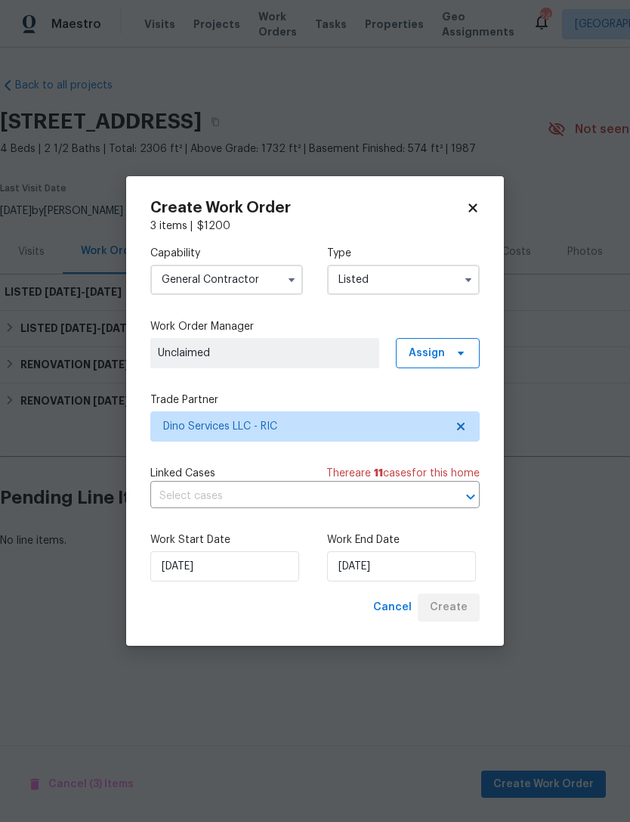
scroll to position [0, 0]
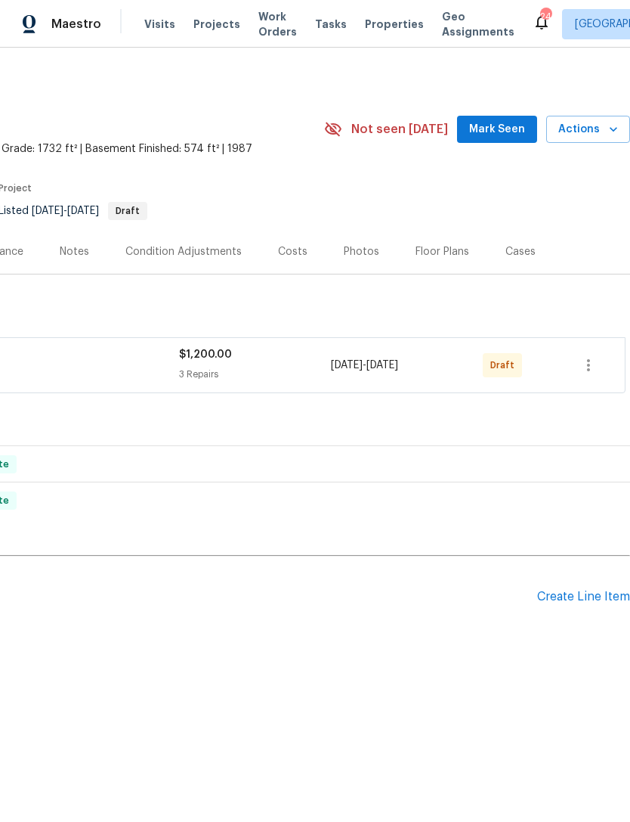
scroll to position [0, 224]
click at [589, 362] on icon "button" at bounding box center [588, 365] width 3 height 12
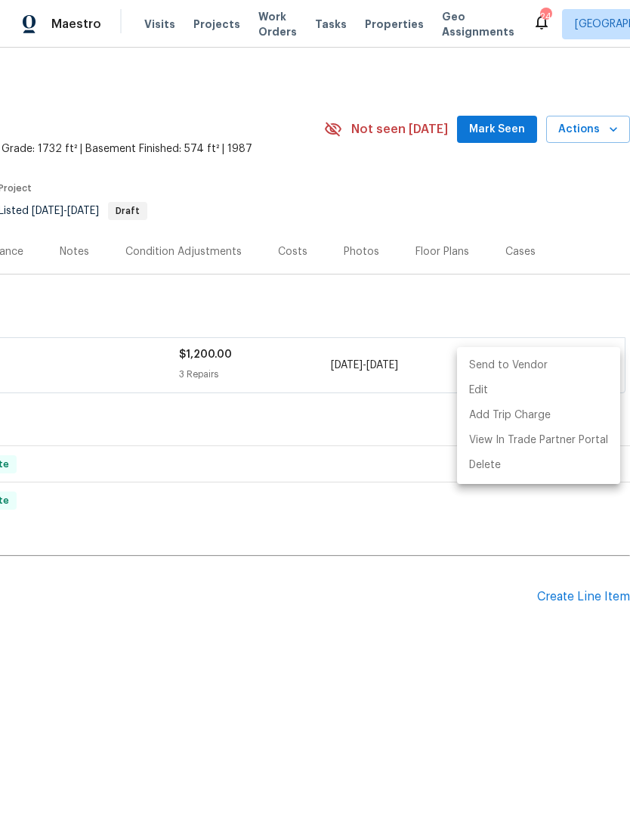
click at [506, 361] on li "Send to Vendor" at bounding box center [538, 365] width 163 height 25
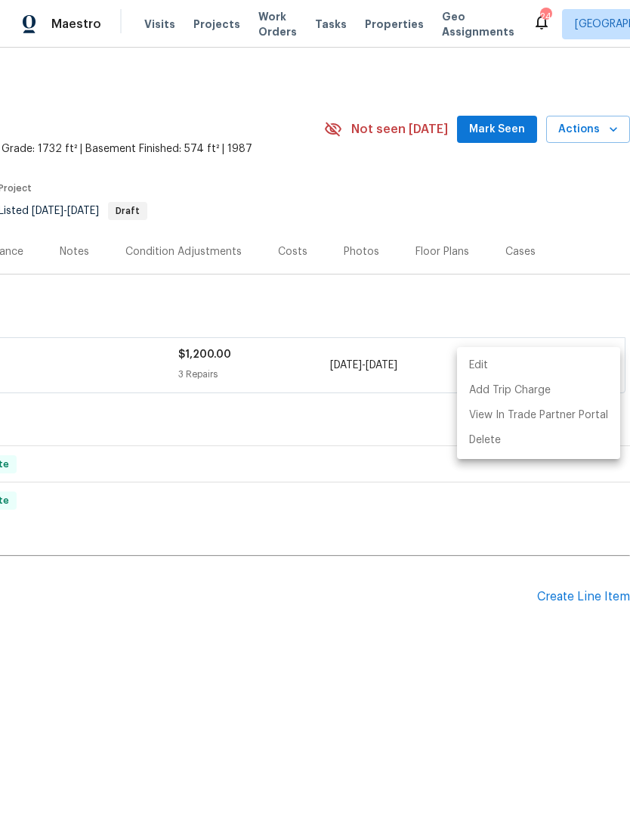
click at [506, 131] on div at bounding box center [315, 411] width 630 height 822
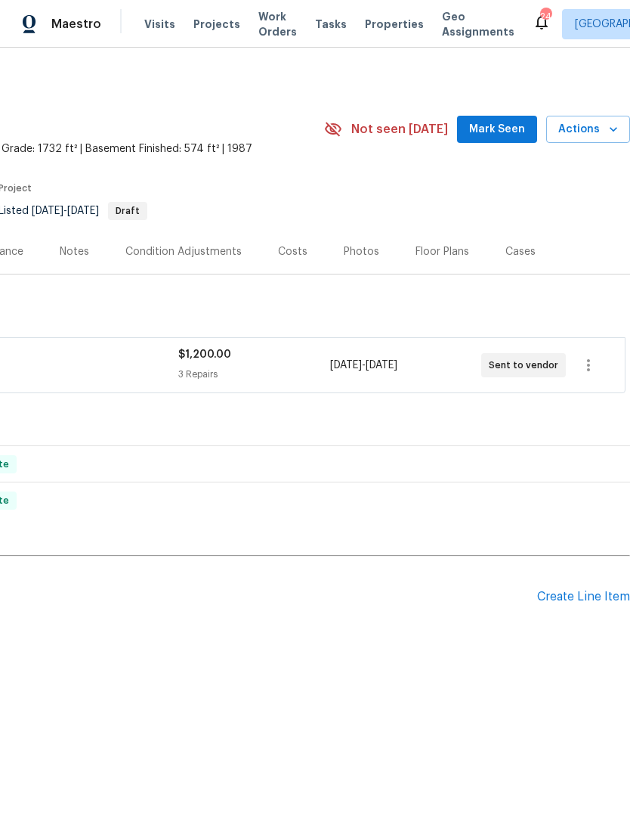
click at [513, 119] on button "Mark Seen" at bounding box center [497, 130] width 80 height 28
